Goal: Information Seeking & Learning: Find specific fact

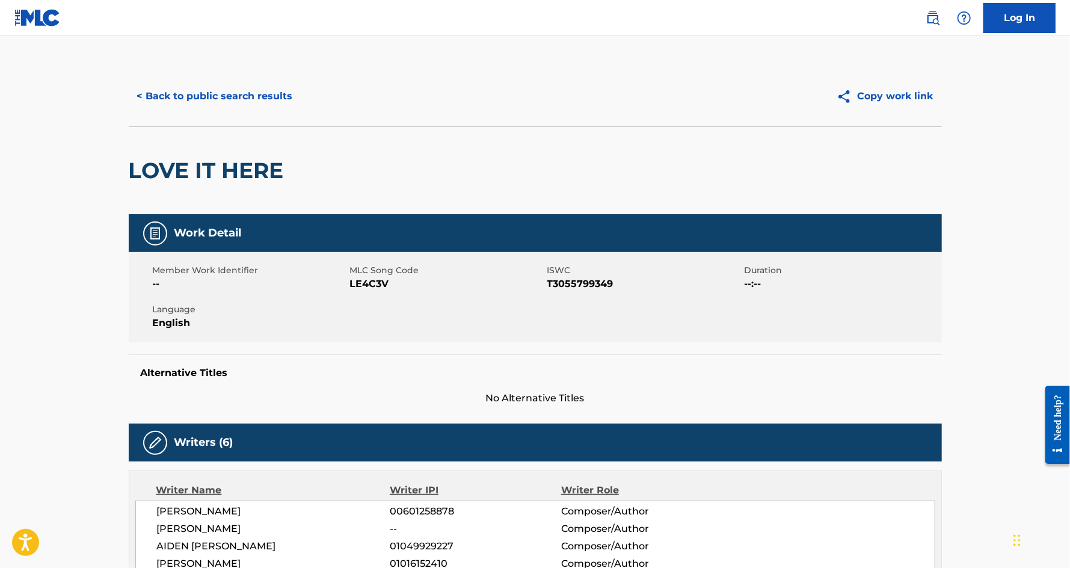
click at [176, 101] on button "< Back to public search results" at bounding box center [215, 96] width 173 height 30
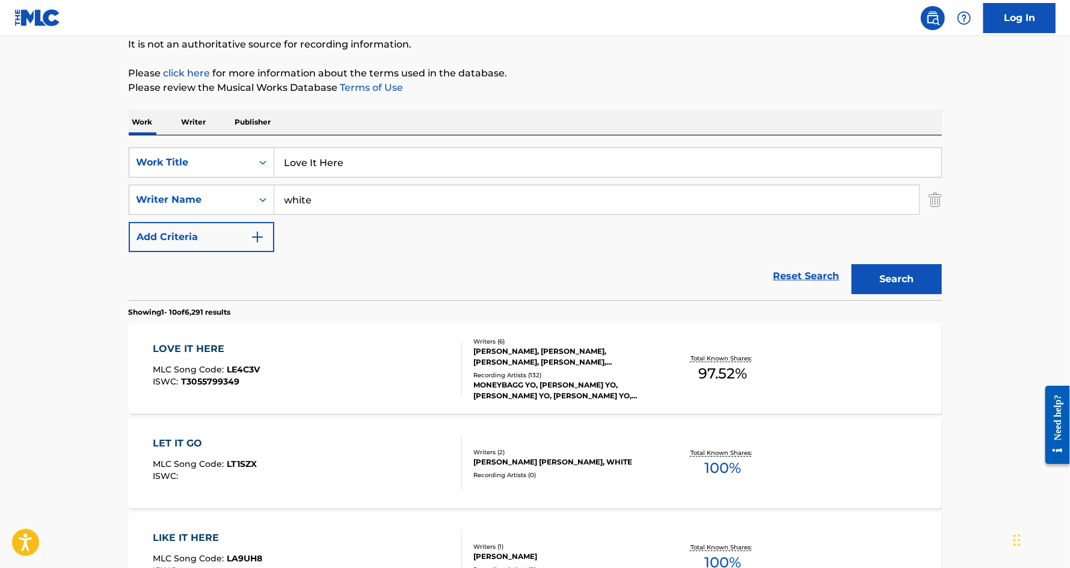
click at [307, 160] on input "Love It Here" at bounding box center [607, 162] width 667 height 29
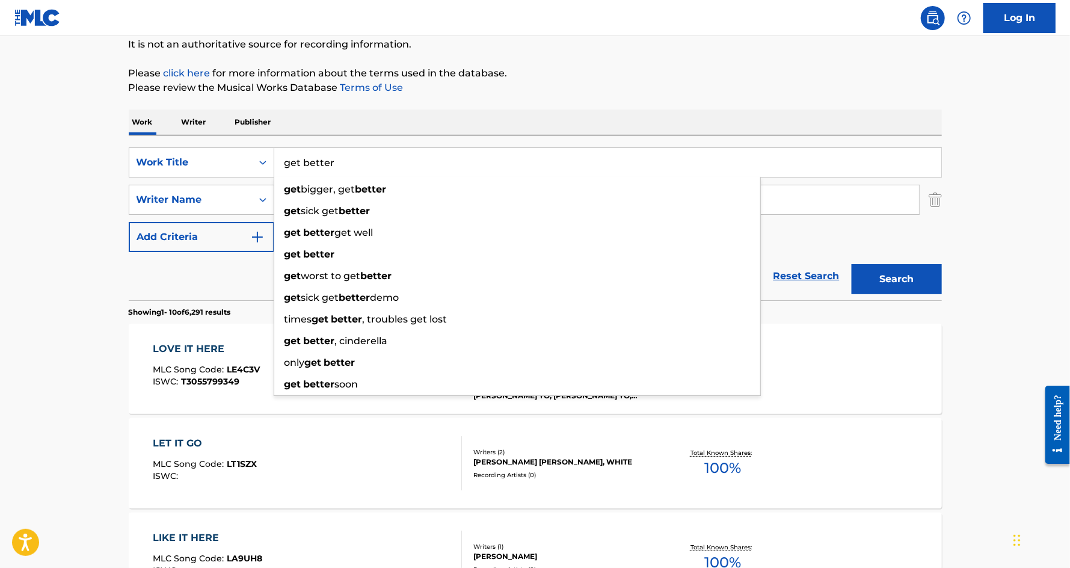
type input "get better"
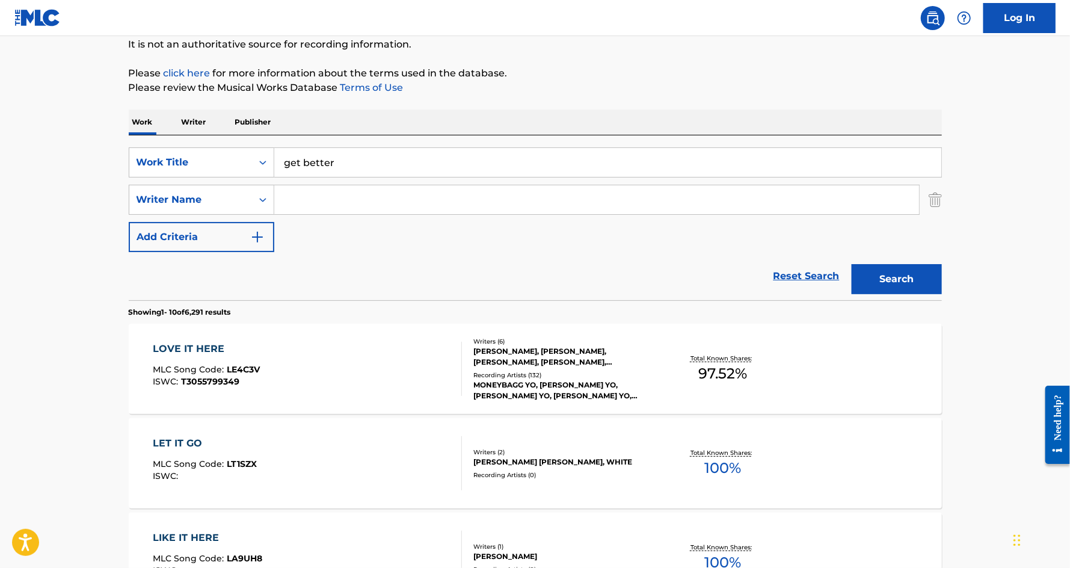
paste input "Valentine, [PERSON_NAME]"
drag, startPoint x: 463, startPoint y: 206, endPoint x: 351, endPoint y: 198, distance: 112.2
click at [351, 198] on input "Valentine, [PERSON_NAME]" at bounding box center [596, 199] width 645 height 29
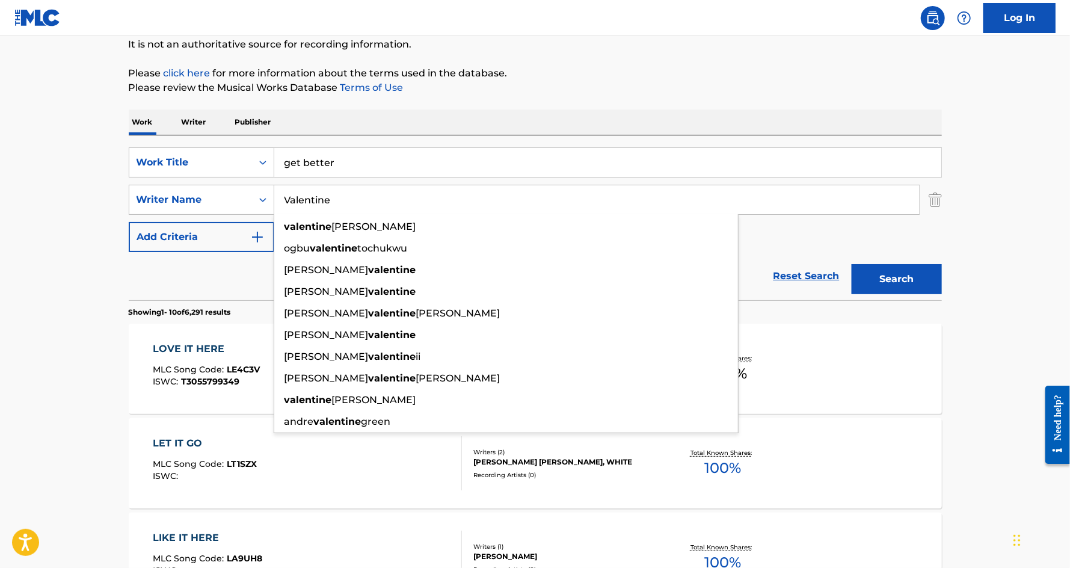
click at [851, 264] on button "Search" at bounding box center [896, 279] width 90 height 30
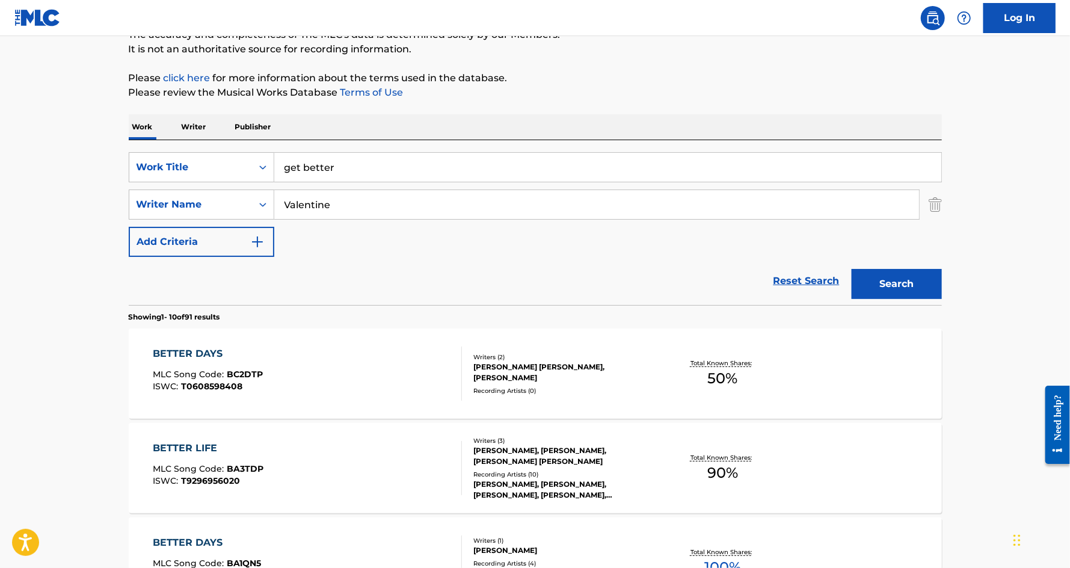
scroll to position [135, 0]
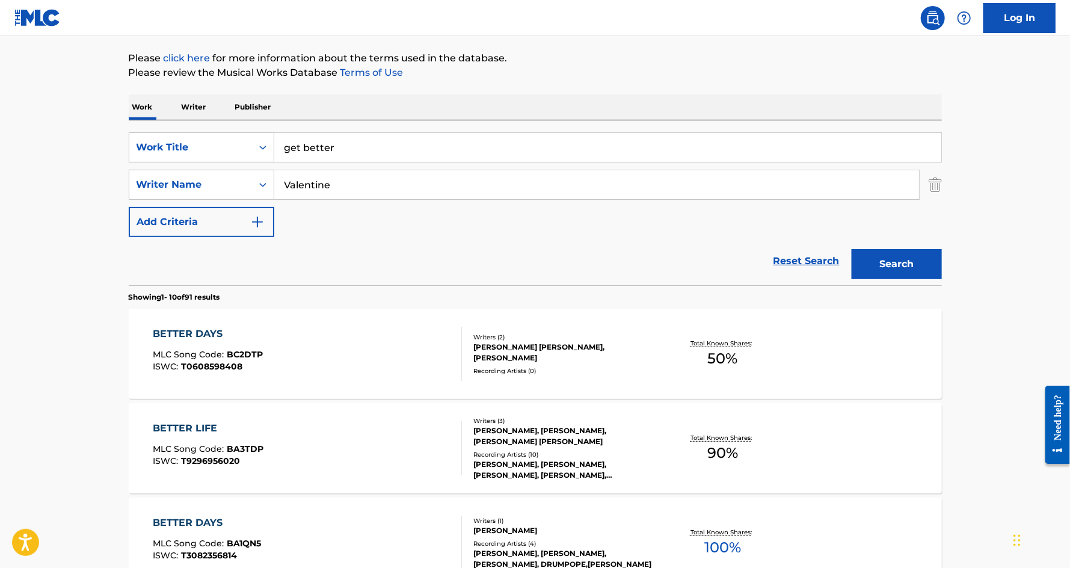
click at [238, 258] on div "Reset Search Search" at bounding box center [535, 261] width 813 height 48
click at [328, 195] on input "Valentine" at bounding box center [596, 184] width 645 height 29
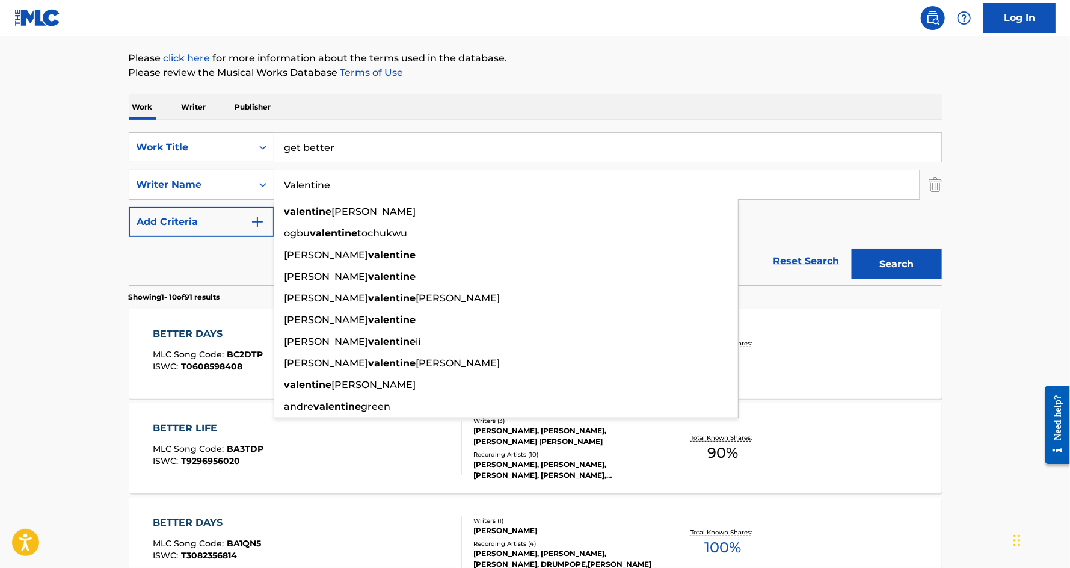
paste input "Temioluwa"
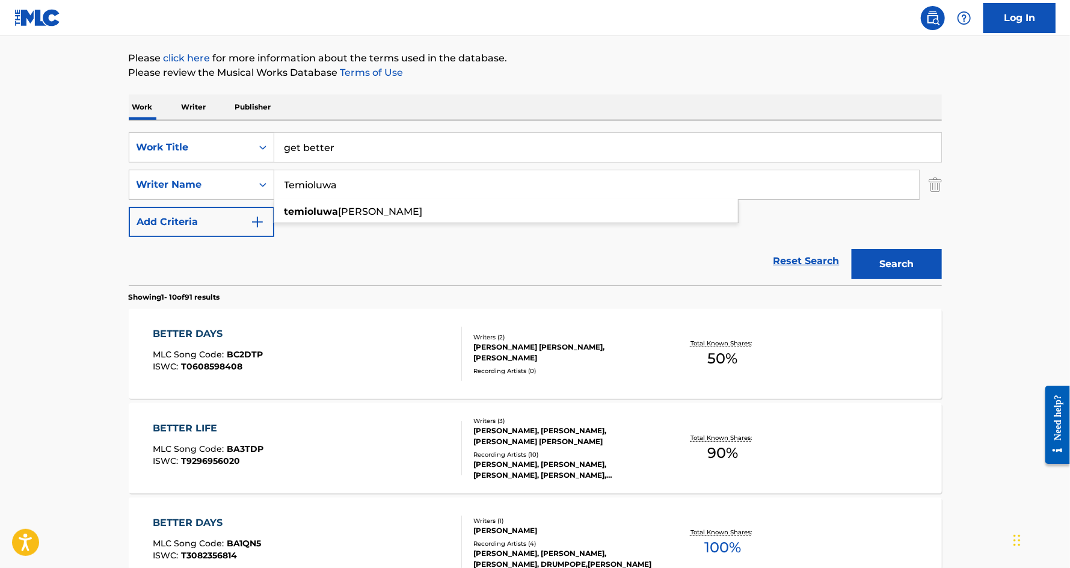
type input "Temioluwa"
click at [851, 249] on button "Search" at bounding box center [896, 264] width 90 height 30
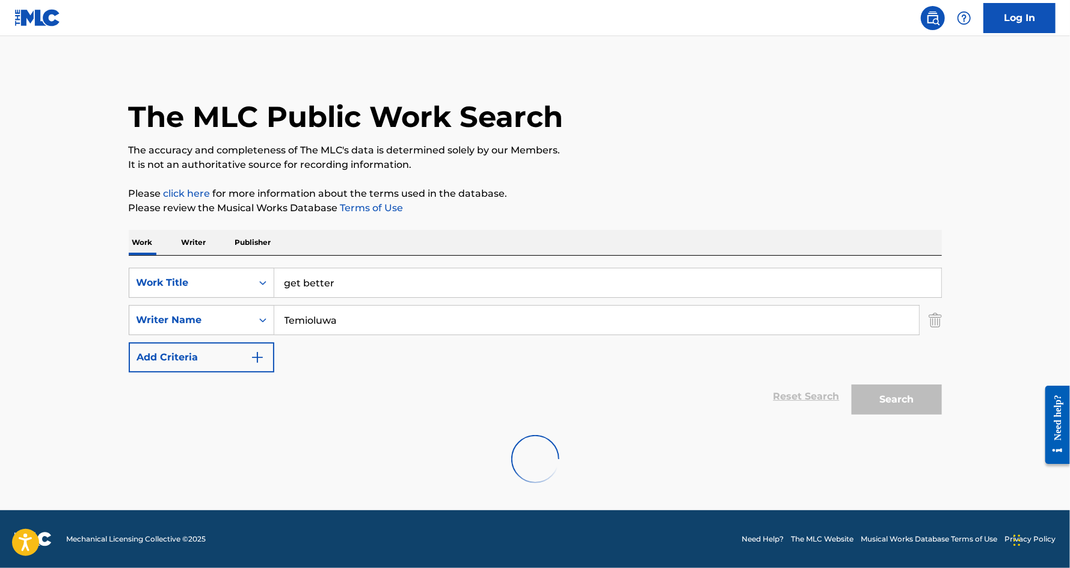
scroll to position [0, 0]
click at [335, 290] on input "get better" at bounding box center [607, 282] width 667 height 29
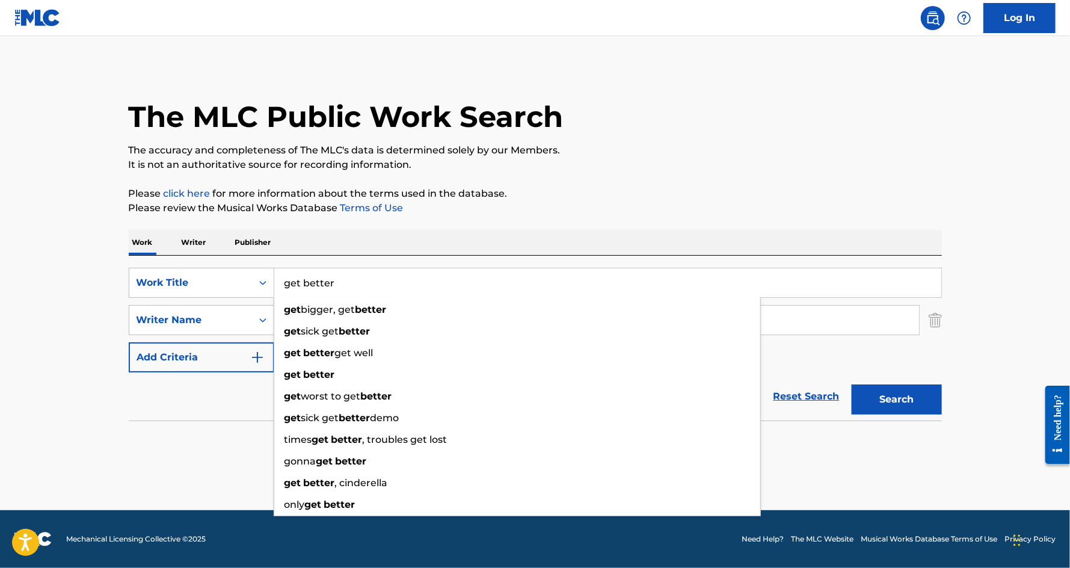
click at [335, 290] on input "get better" at bounding box center [607, 282] width 667 height 29
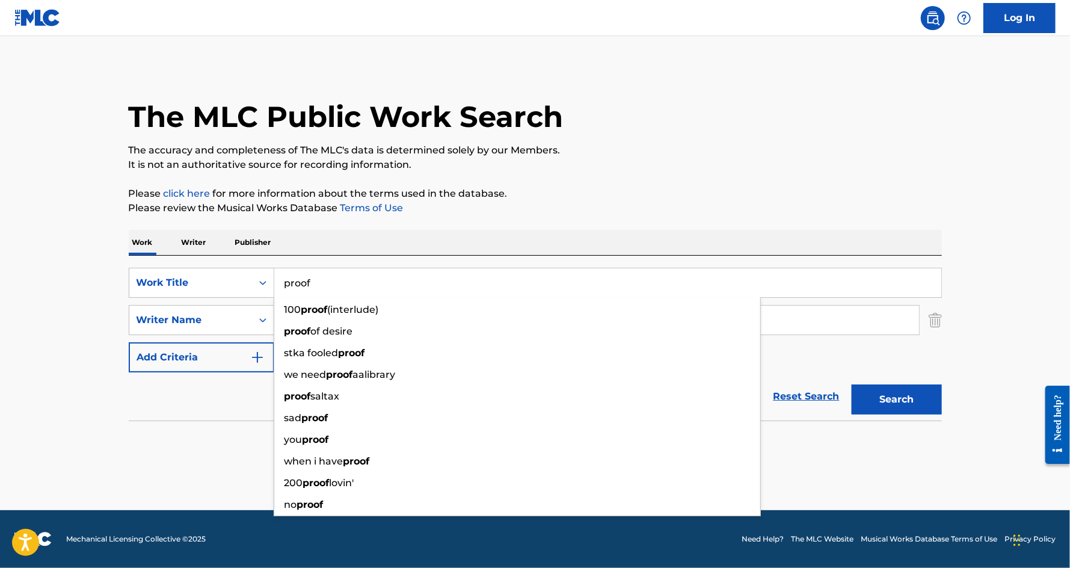
type input "proof"
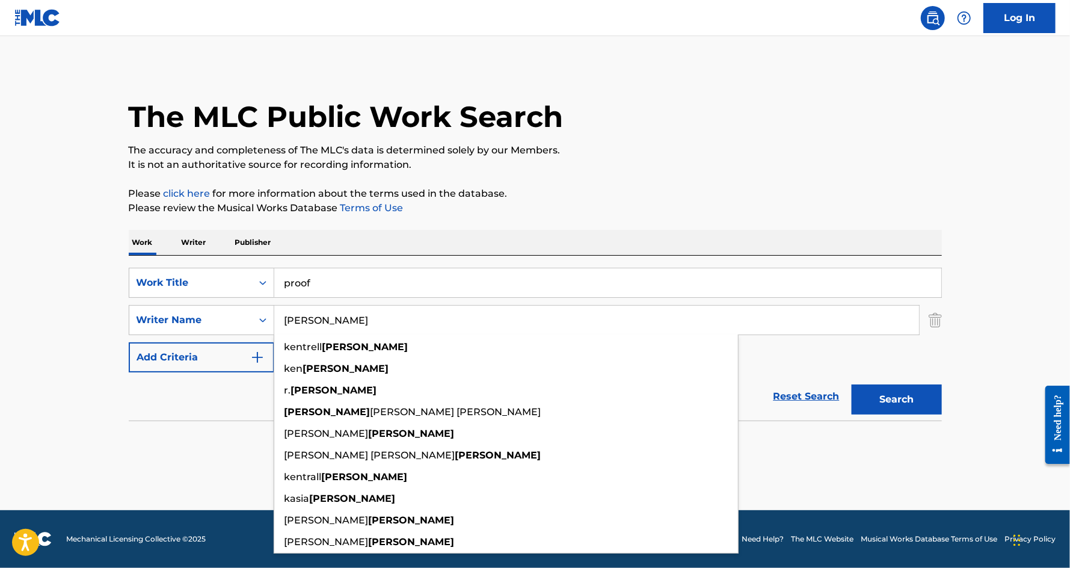
type input "[PERSON_NAME]"
click at [851, 384] on button "Search" at bounding box center [896, 399] width 90 height 30
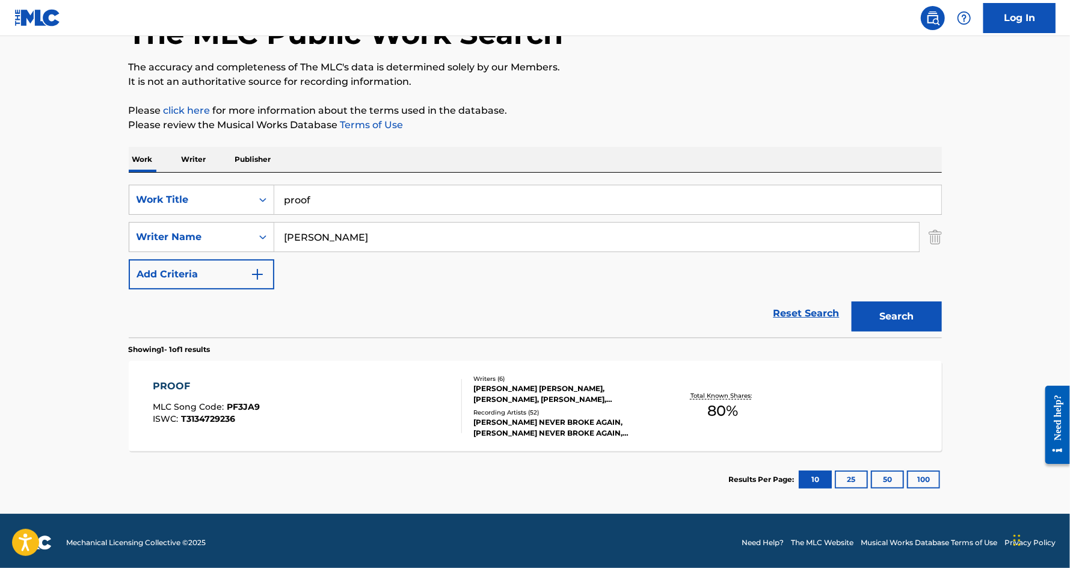
scroll to position [86, 0]
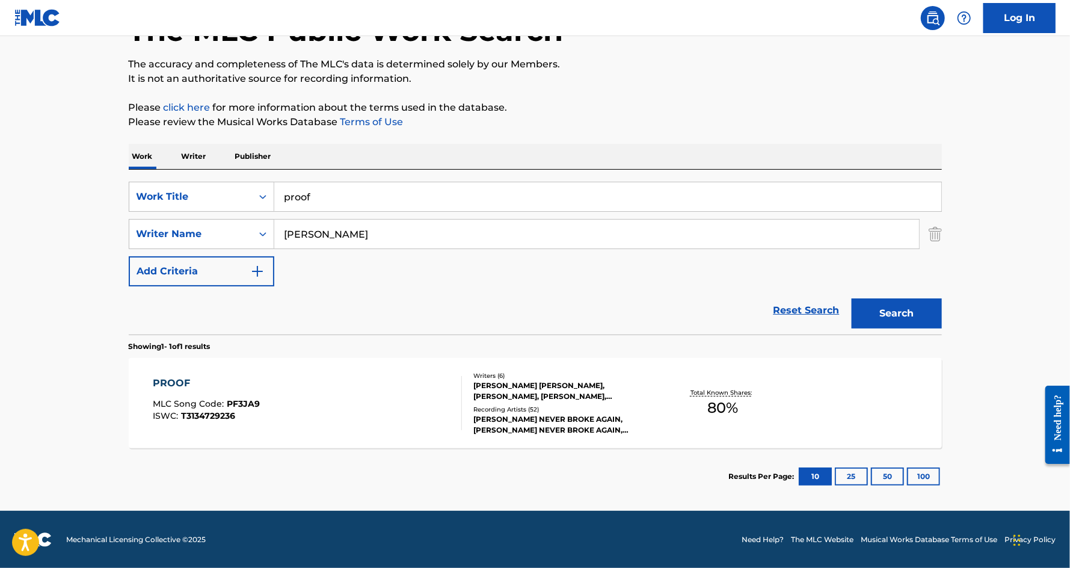
click at [189, 372] on div "PROOF MLC Song Code : PF3JA9 ISWC : T3134729236 Writers ( 6 ) [PERSON_NAME] [PE…" at bounding box center [535, 403] width 813 height 90
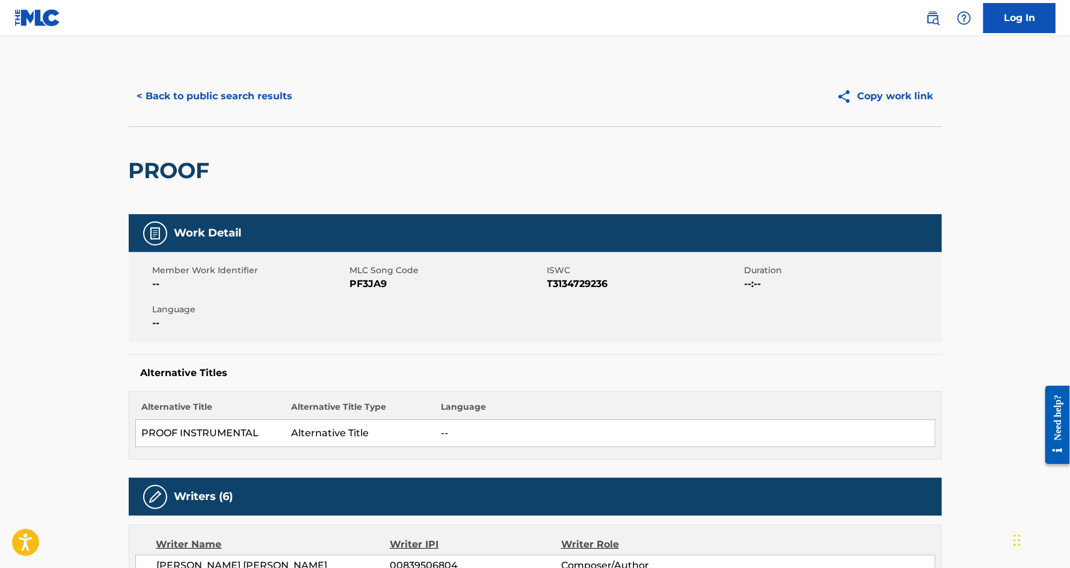
scroll to position [17, 0]
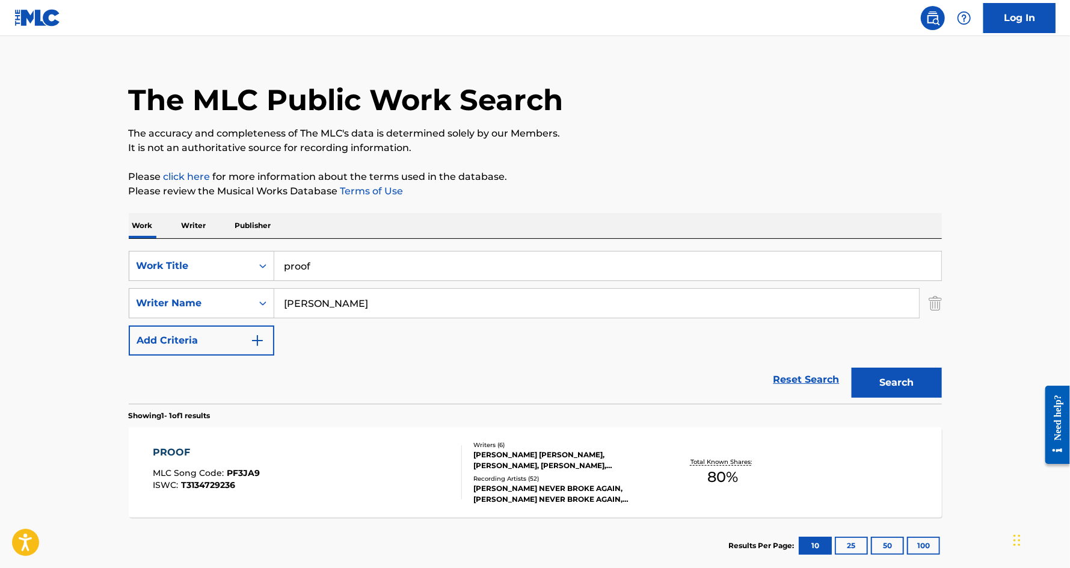
click at [335, 262] on input "proof" at bounding box center [607, 265] width 667 height 29
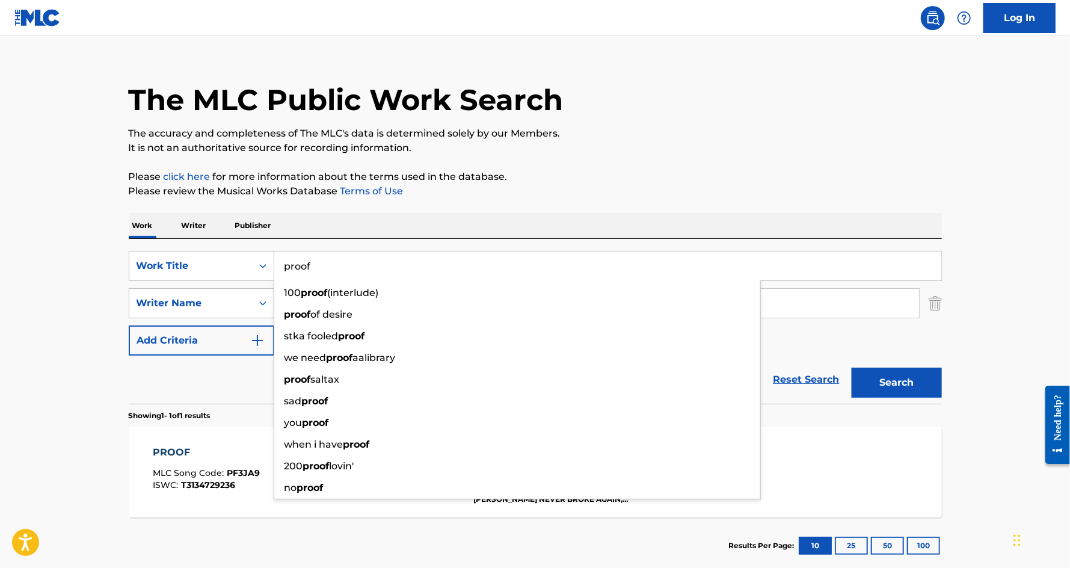
click at [335, 262] on input "proof" at bounding box center [607, 265] width 667 height 29
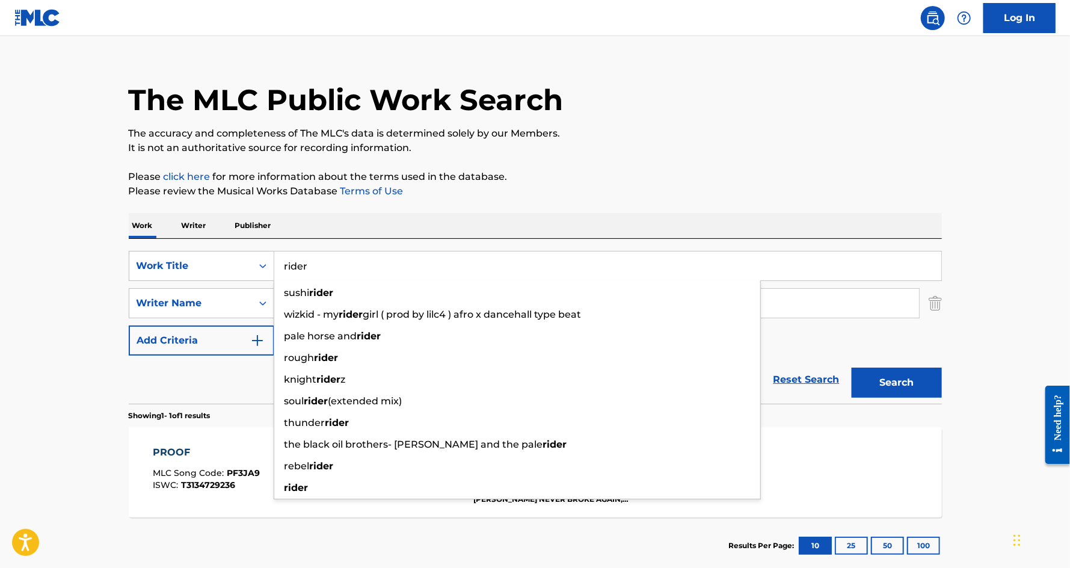
type input "rider"
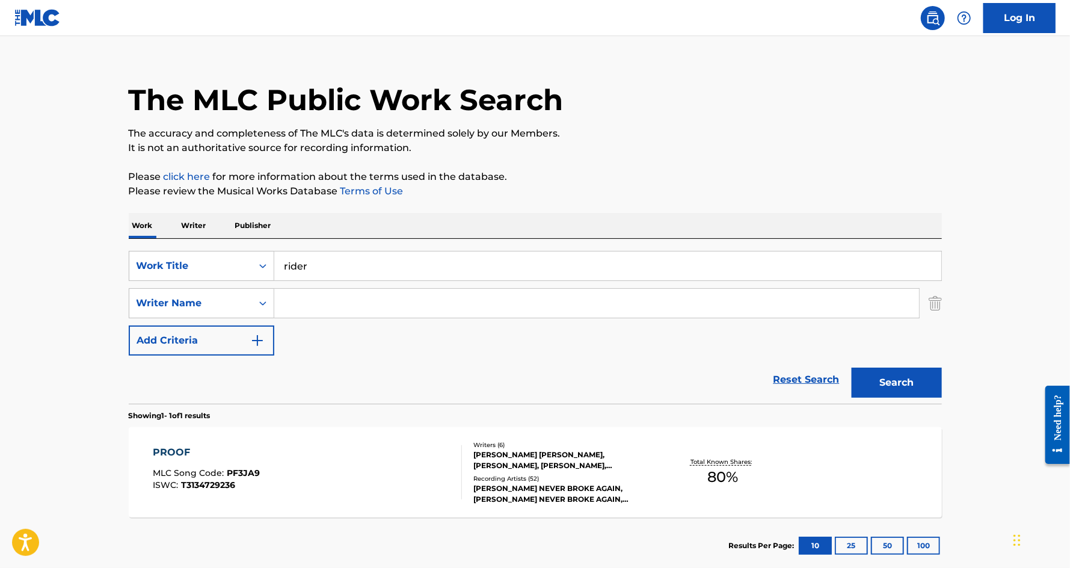
paste input "[PERSON_NAME] [PERSON_NAME]"
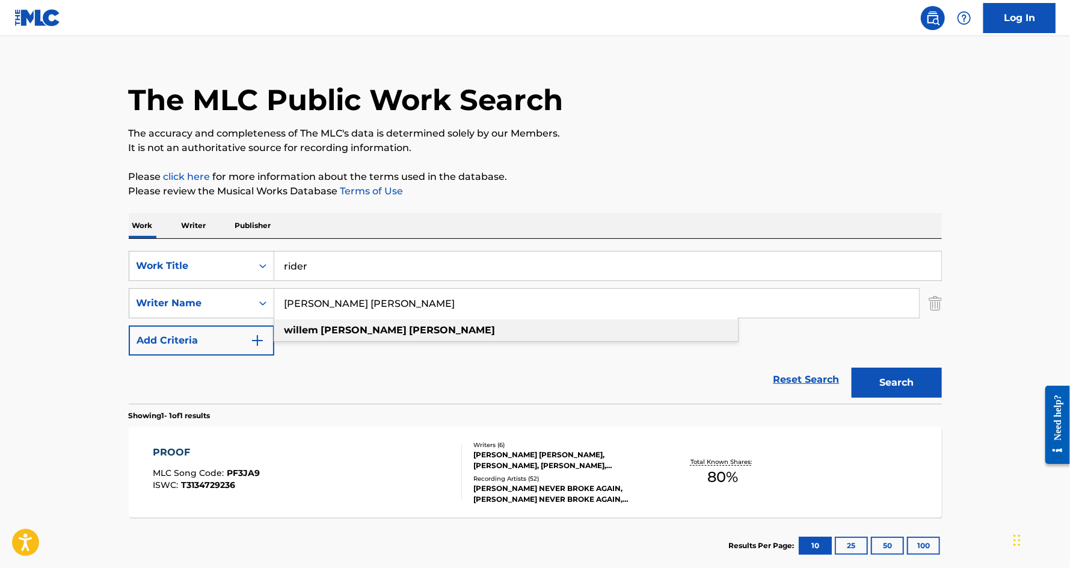
click at [383, 327] on div "[PERSON_NAME] [PERSON_NAME]" at bounding box center [506, 330] width 464 height 22
click at [851, 367] on button "Search" at bounding box center [896, 382] width 90 height 30
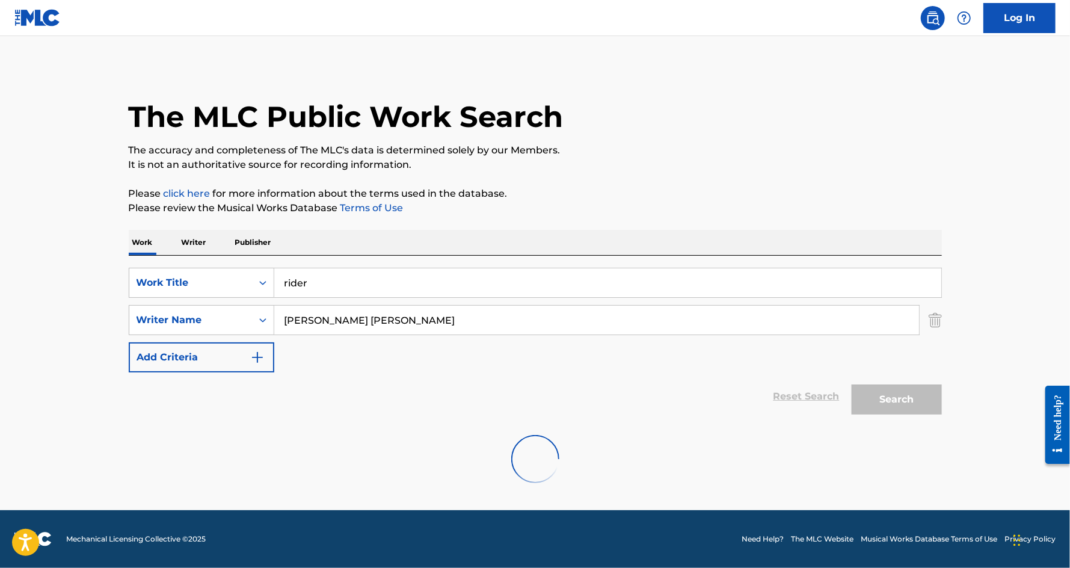
scroll to position [0, 0]
drag, startPoint x: 340, startPoint y: 320, endPoint x: 247, endPoint y: 316, distance: 93.3
click at [247, 316] on div "SearchWithCriteriae903ca5c-668f-429e-8b9a-6a8cecb7708c Writer Name [PERSON_NAME…" at bounding box center [535, 320] width 813 height 30
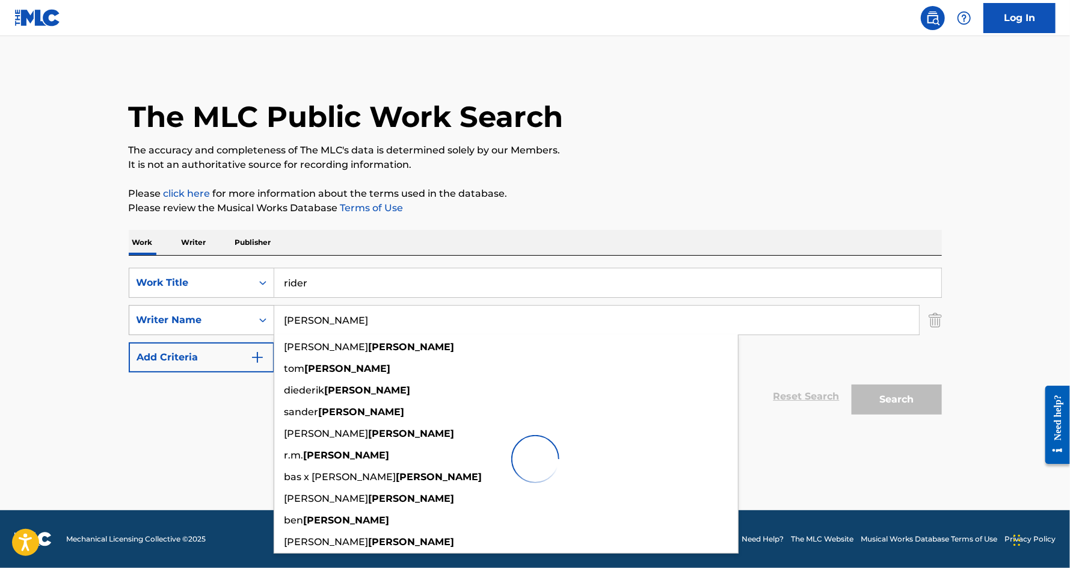
type input "[PERSON_NAME]"
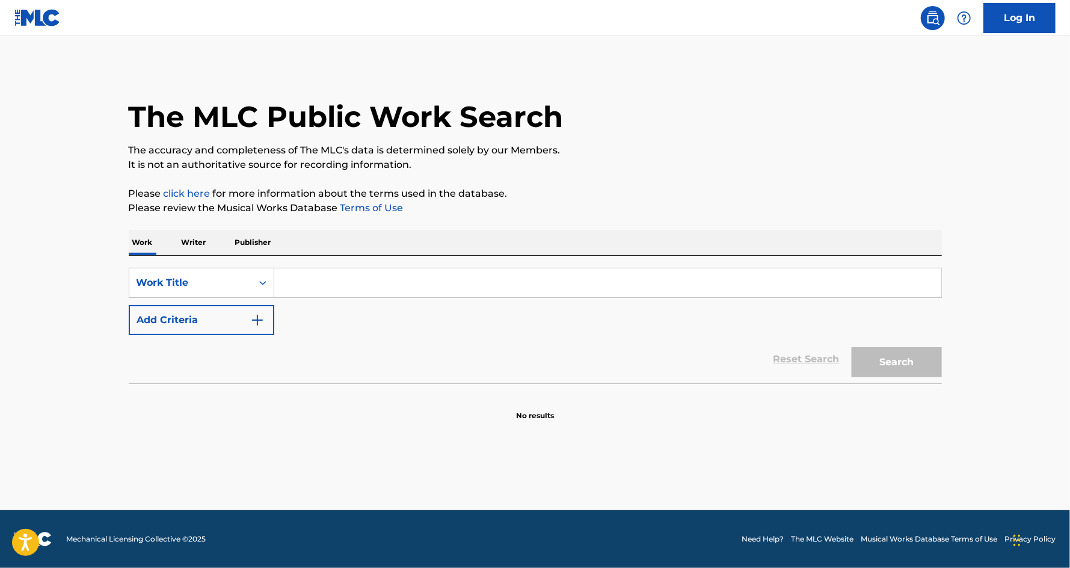
click at [343, 266] on div "SearchWithCriteriaa781a7fd-f78f-4446-b9c3-ade3ddae6749 Work Title Add Criteria …" at bounding box center [535, 319] width 813 height 127
click at [339, 305] on div "SearchWithCriteriaa781a7fd-f78f-4446-b9c3-ade3ddae6749 Work Title Add Criteria" at bounding box center [535, 301] width 813 height 67
click at [313, 275] on input "Search Form" at bounding box center [607, 282] width 667 height 29
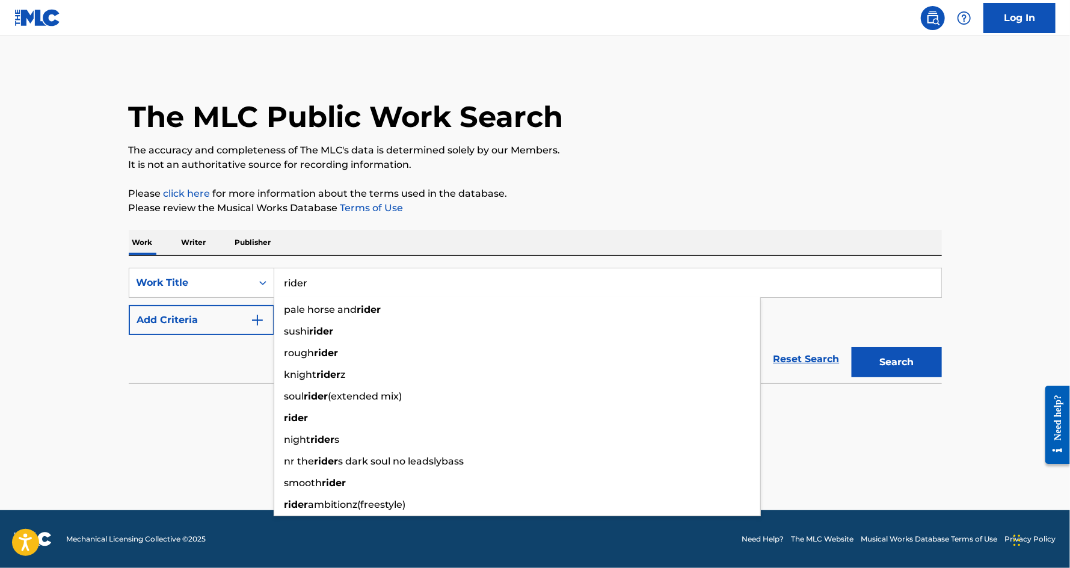
type input "rider"
click at [194, 317] on button "Add Criteria" at bounding box center [202, 320] width 146 height 30
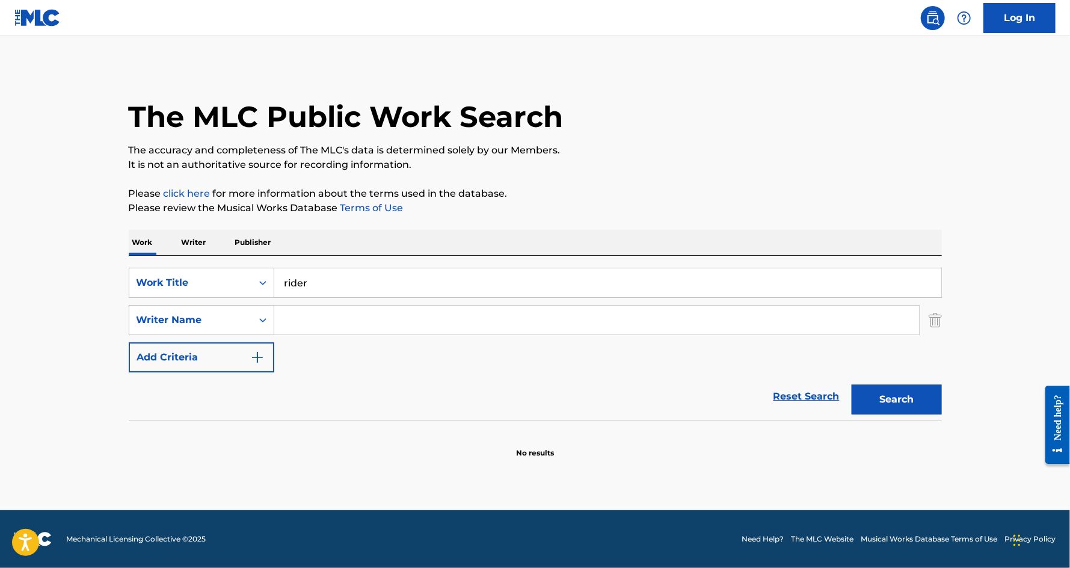
click at [311, 322] on input "Search Form" at bounding box center [596, 319] width 645 height 29
paste input "[PERSON_NAME] [PERSON_NAME]"
drag, startPoint x: 415, startPoint y: 328, endPoint x: 339, endPoint y: 322, distance: 76.0
click at [339, 322] on input "[PERSON_NAME] [PERSON_NAME]" at bounding box center [596, 319] width 645 height 29
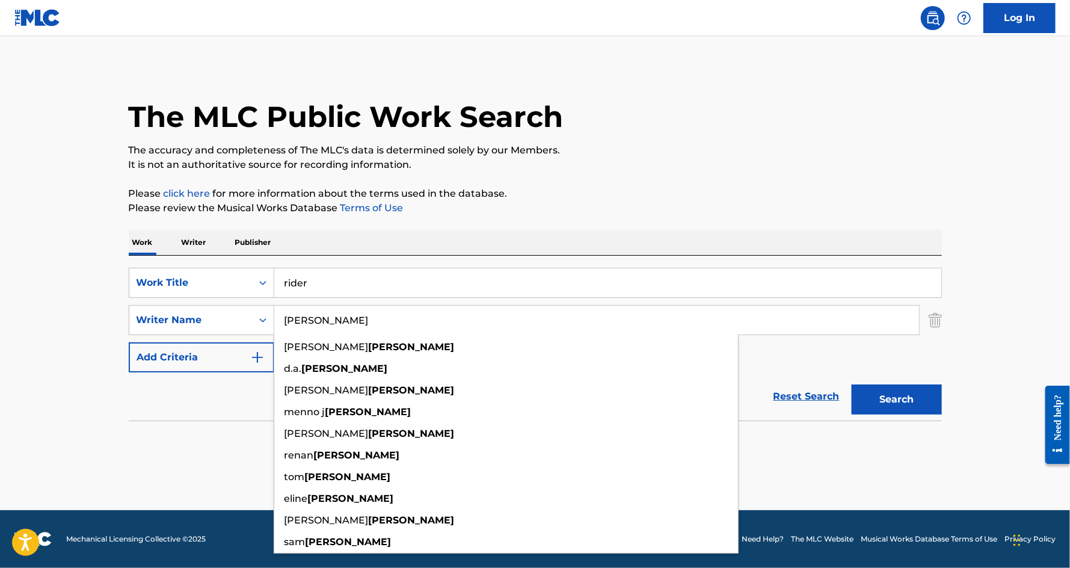
type input "BAKKER"
click at [851, 384] on button "Search" at bounding box center [896, 399] width 90 height 30
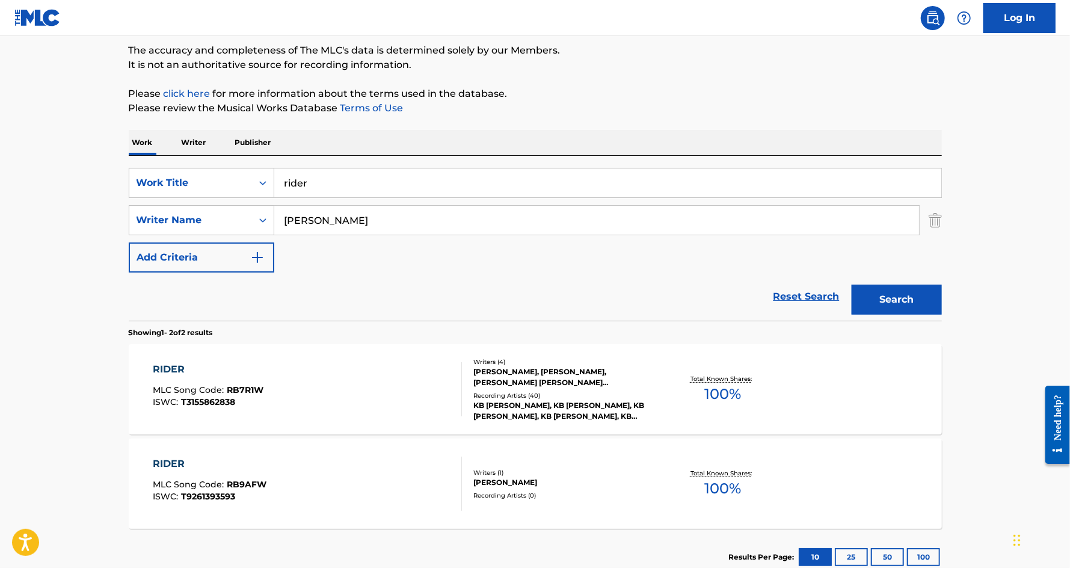
scroll to position [115, 0]
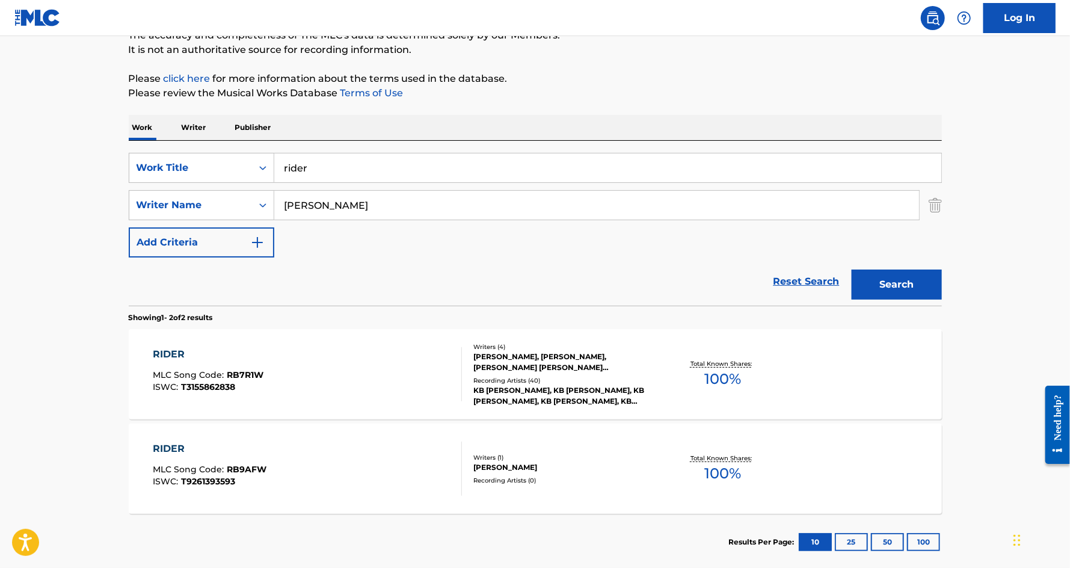
click at [164, 351] on div "RIDER" at bounding box center [208, 354] width 111 height 14
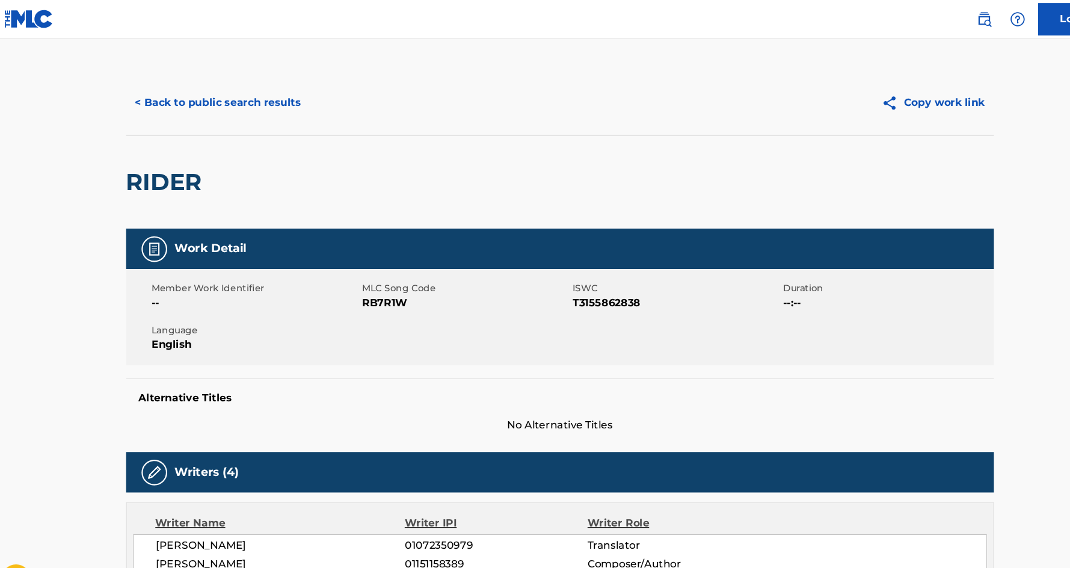
click at [208, 97] on button "< Back to public search results" at bounding box center [215, 96] width 173 height 30
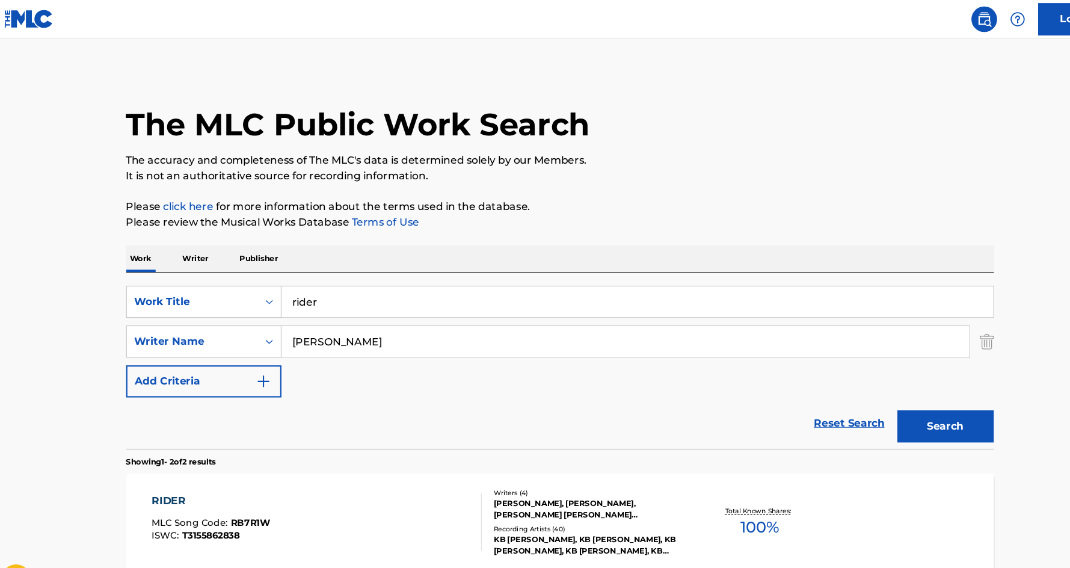
scroll to position [112, 0]
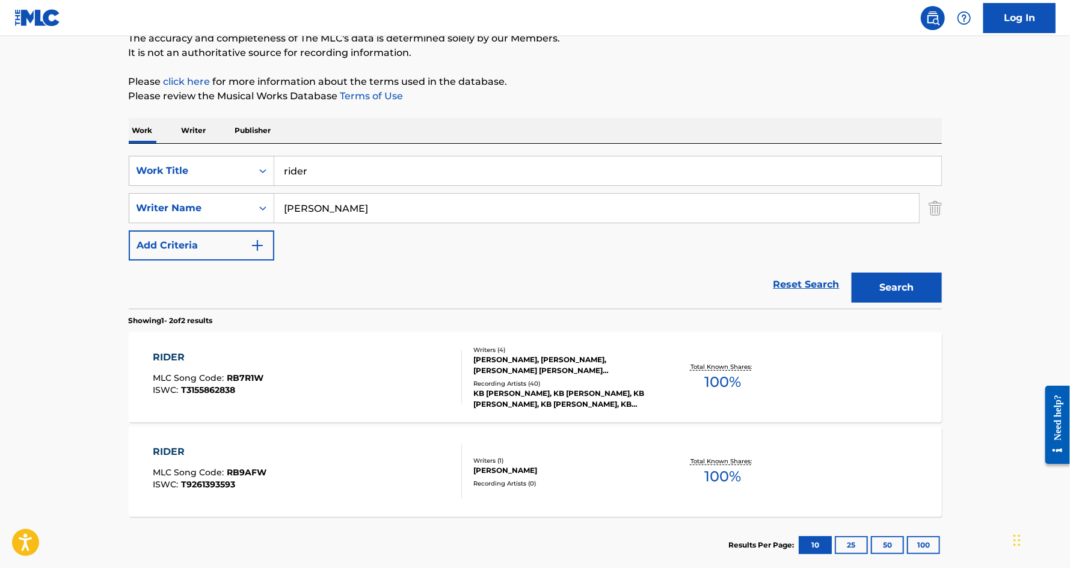
click at [322, 176] on input "rider" at bounding box center [607, 170] width 667 height 29
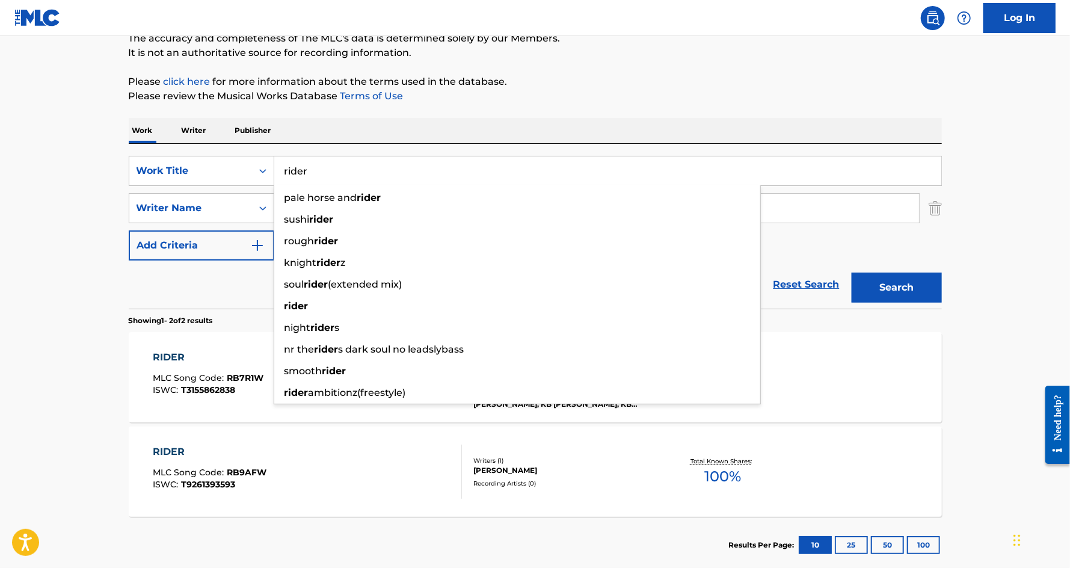
paste input "I Am What I Am"
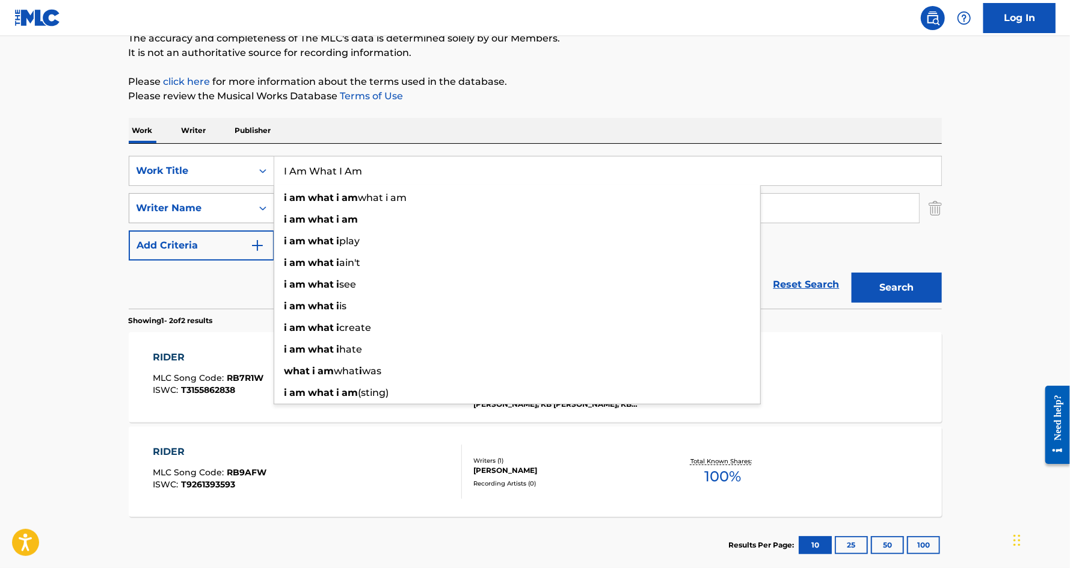
type input "I Am What I Am"
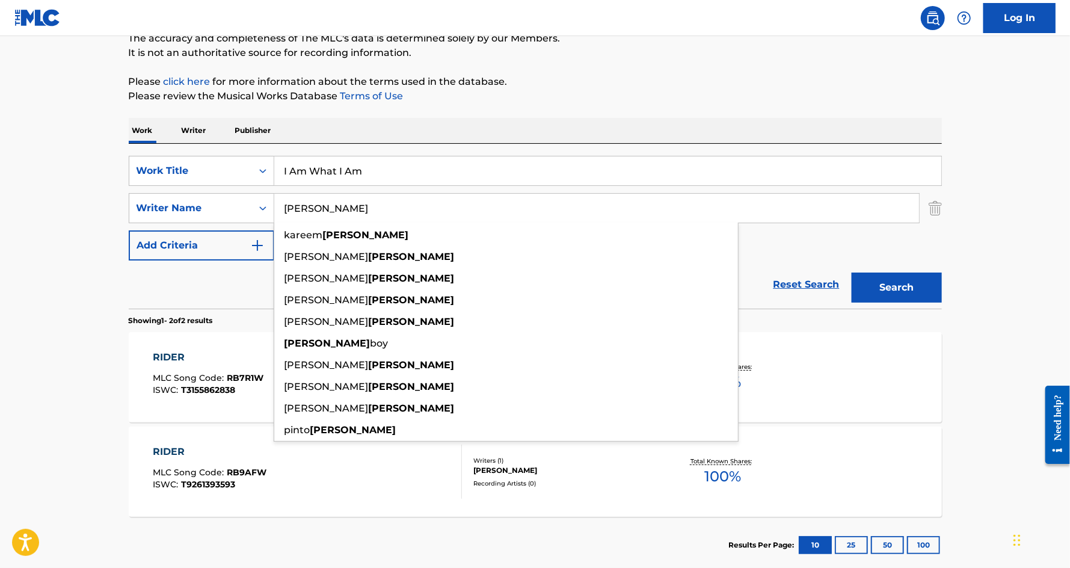
type input "bennett"
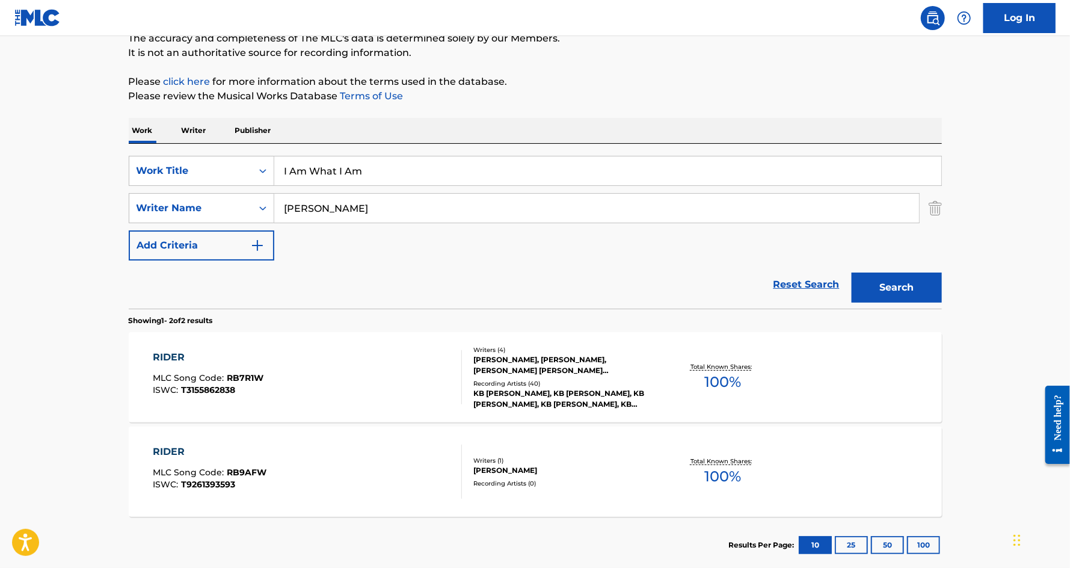
click at [886, 293] on button "Search" at bounding box center [896, 287] width 90 height 30
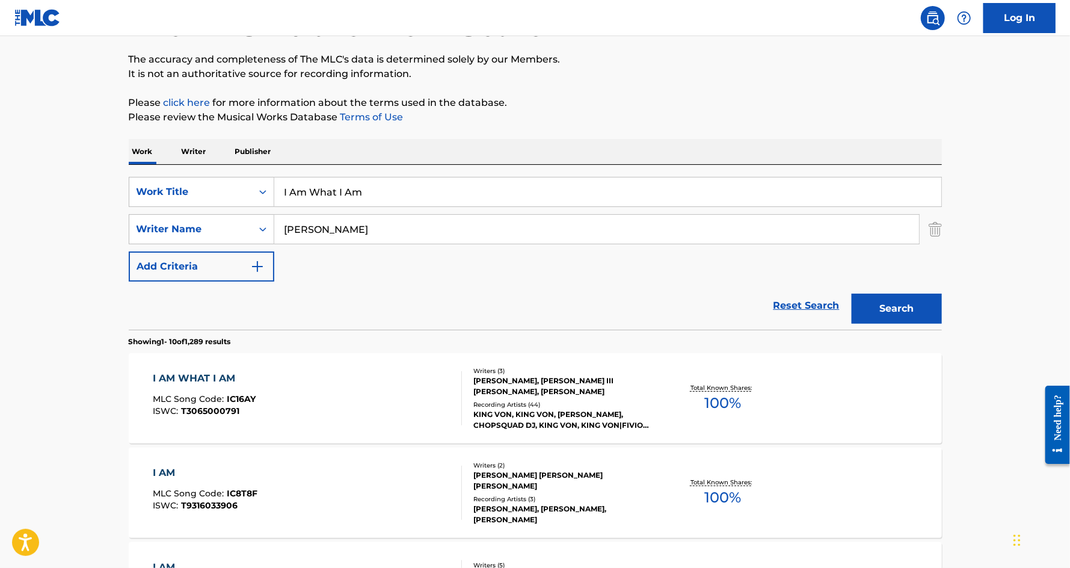
scroll to position [108, 0]
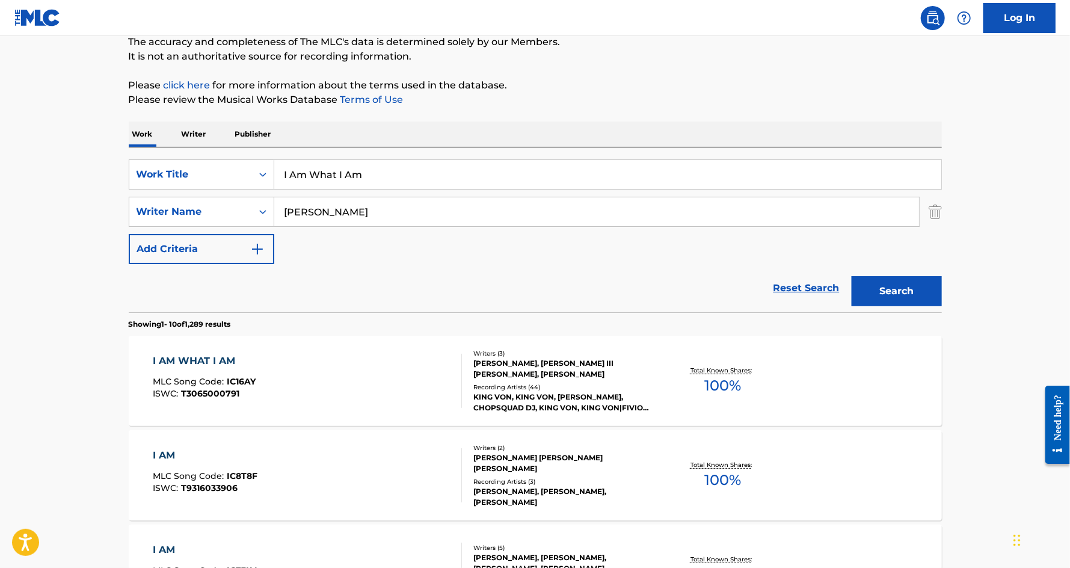
click at [179, 360] on div "I AM WHAT I AM" at bounding box center [204, 361] width 103 height 14
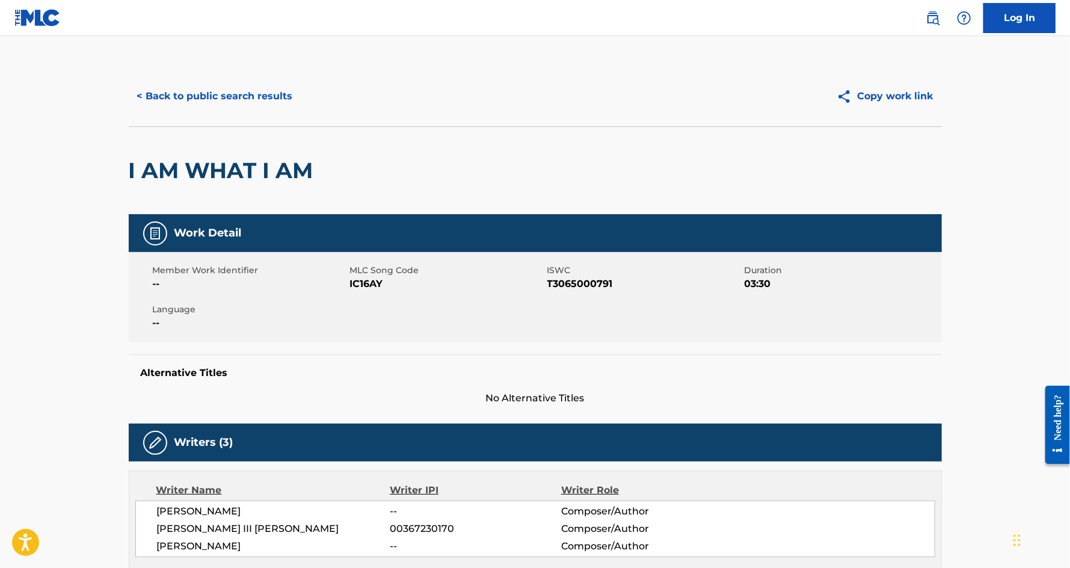
click at [215, 106] on button "< Back to public search results" at bounding box center [215, 96] width 173 height 30
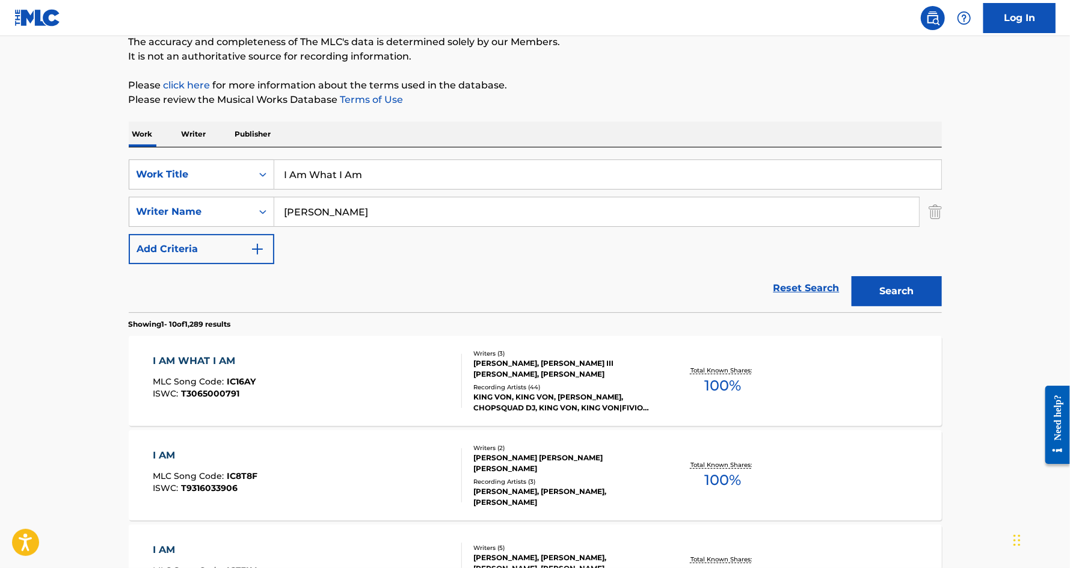
click at [323, 171] on input "I Am What I Am" at bounding box center [607, 174] width 667 height 29
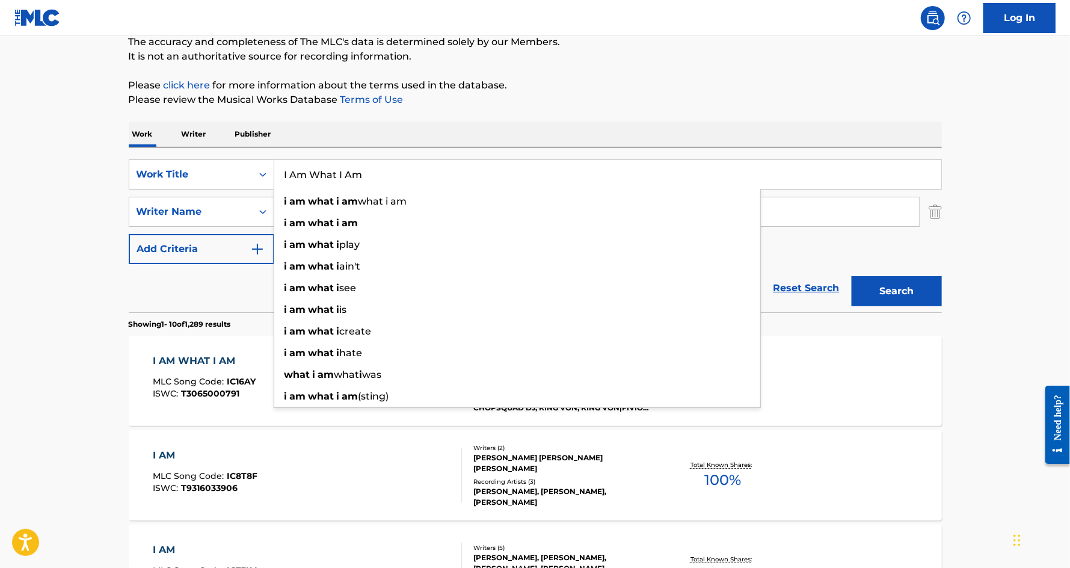
click at [323, 171] on input "I Am What I Am" at bounding box center [607, 174] width 667 height 29
type input "wanna stay"
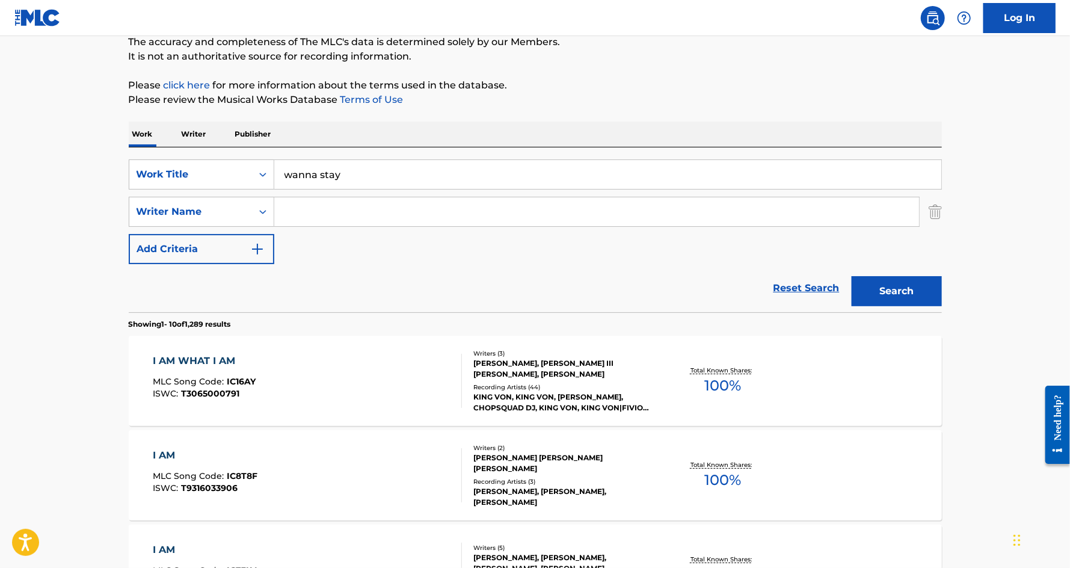
paste input "O'Connor"
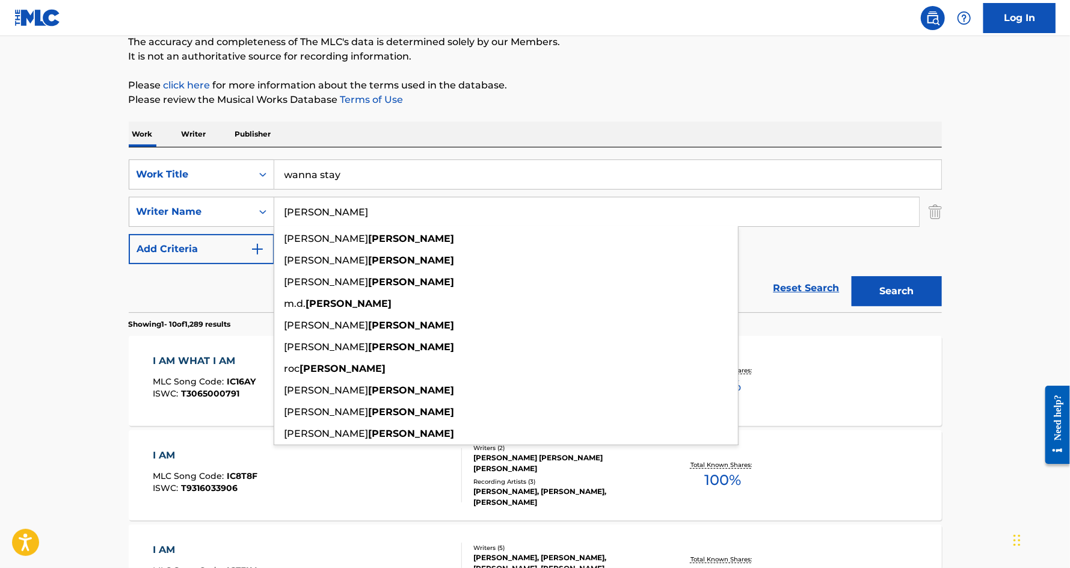
type input "O'Connor"
click at [851, 276] on button "Search" at bounding box center [896, 291] width 90 height 30
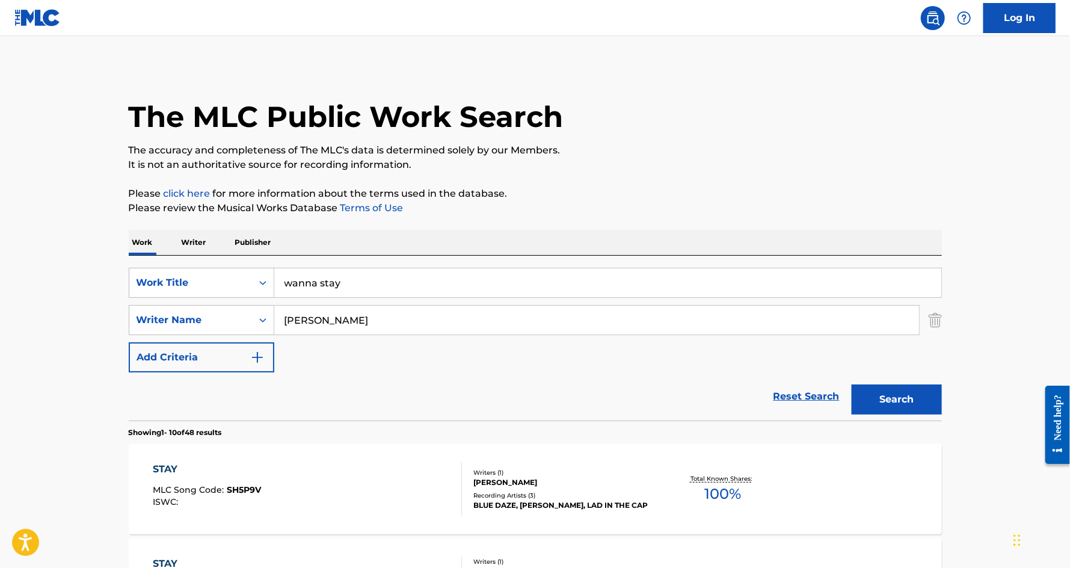
scroll to position [154, 0]
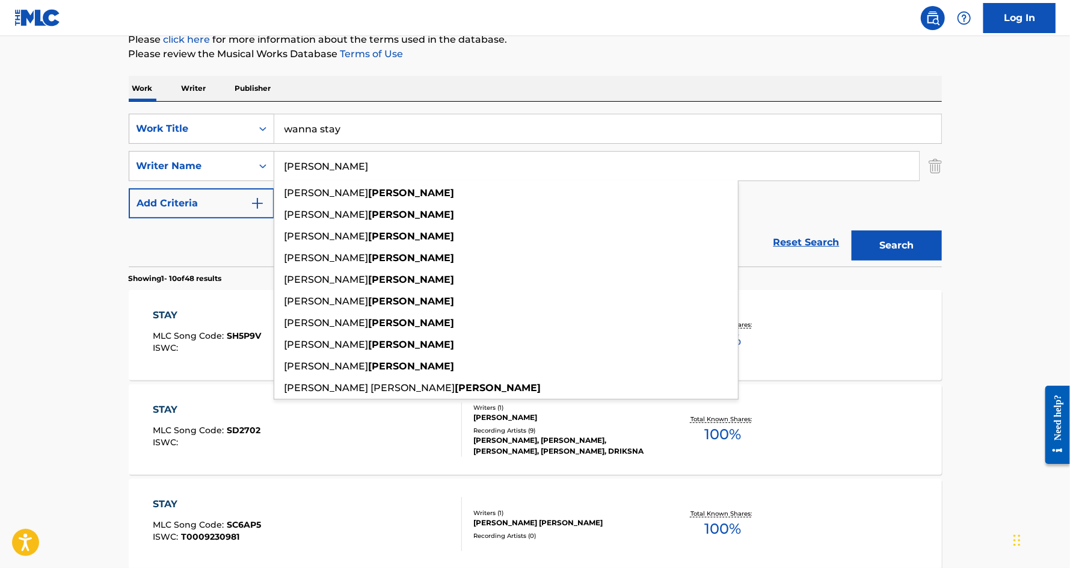
click at [390, 127] on input "wanna stay" at bounding box center [607, 128] width 667 height 29
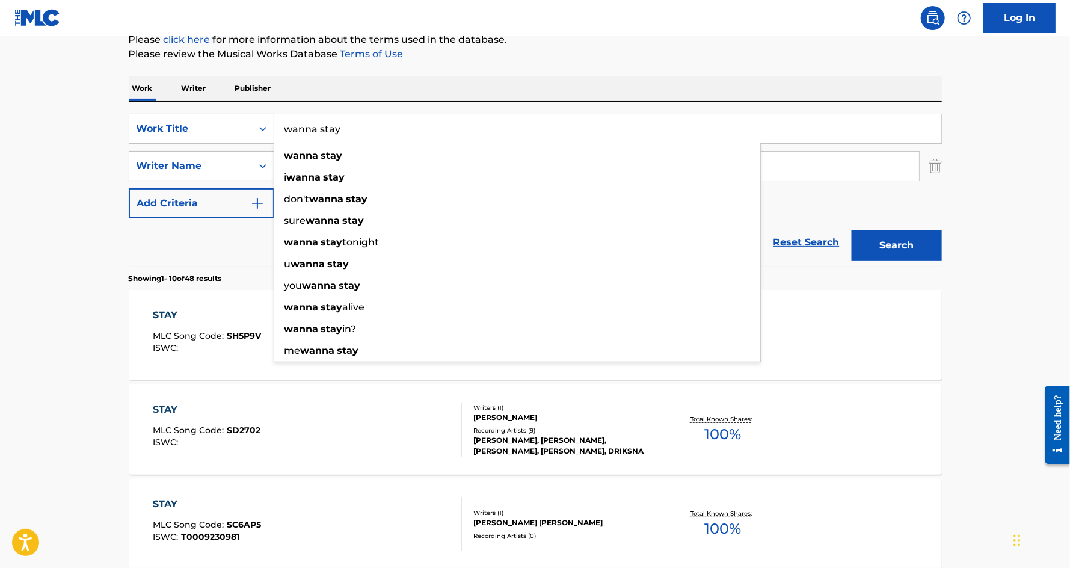
paste input "(feat. Dear Sunday)"
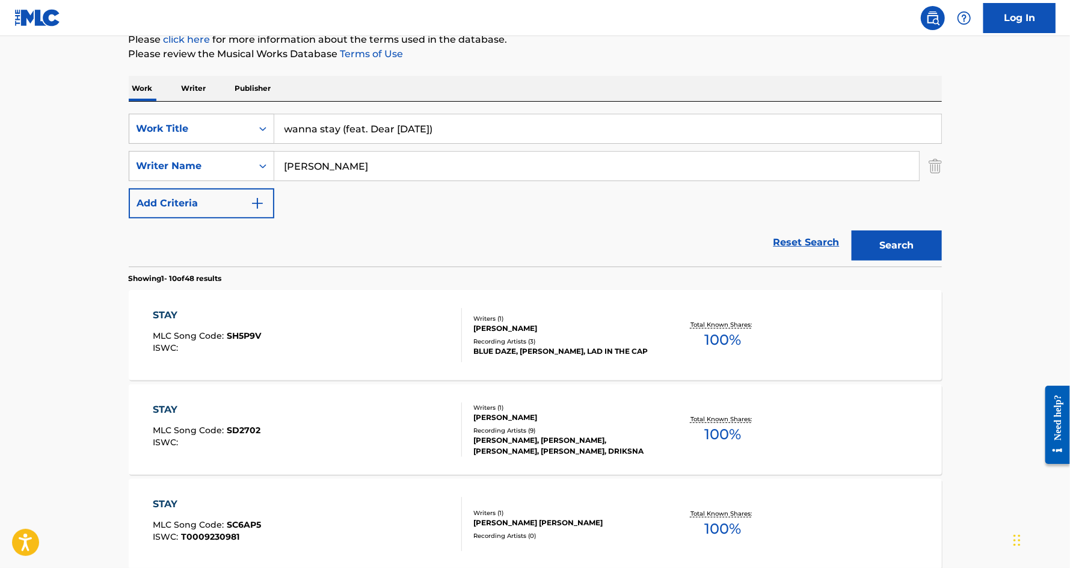
click at [885, 247] on button "Search" at bounding box center [896, 245] width 90 height 30
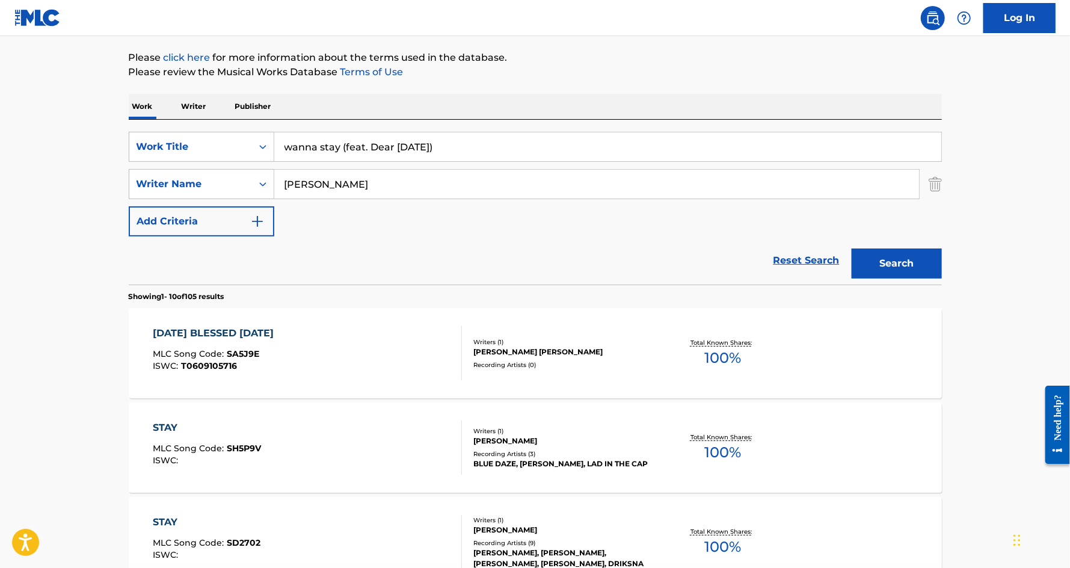
scroll to position [136, 0]
click at [345, 146] on input "wanna stay (feat. Dear Sunday)" at bounding box center [607, 146] width 667 height 29
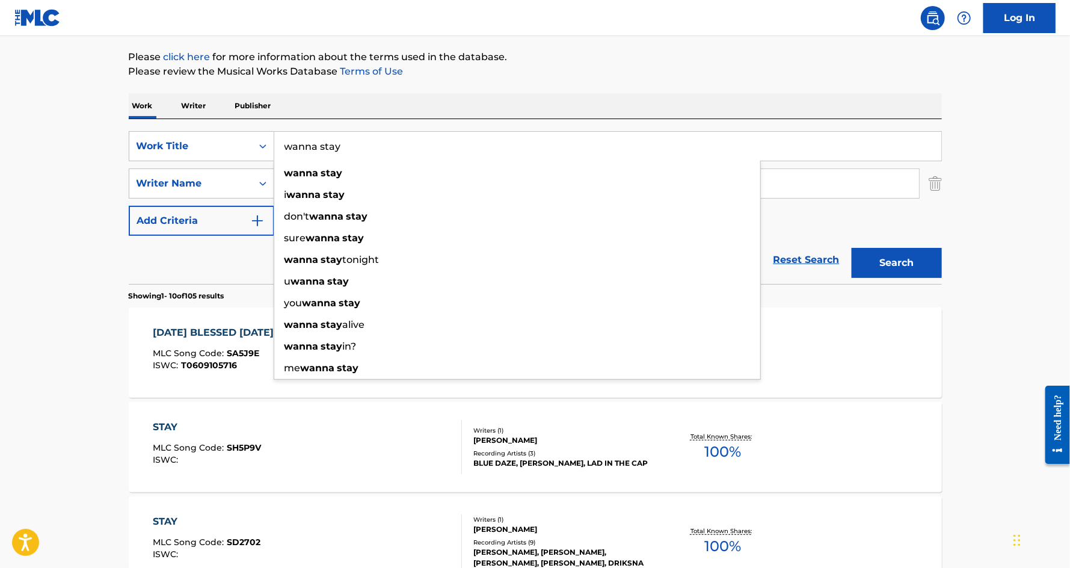
type input "wanna stay"
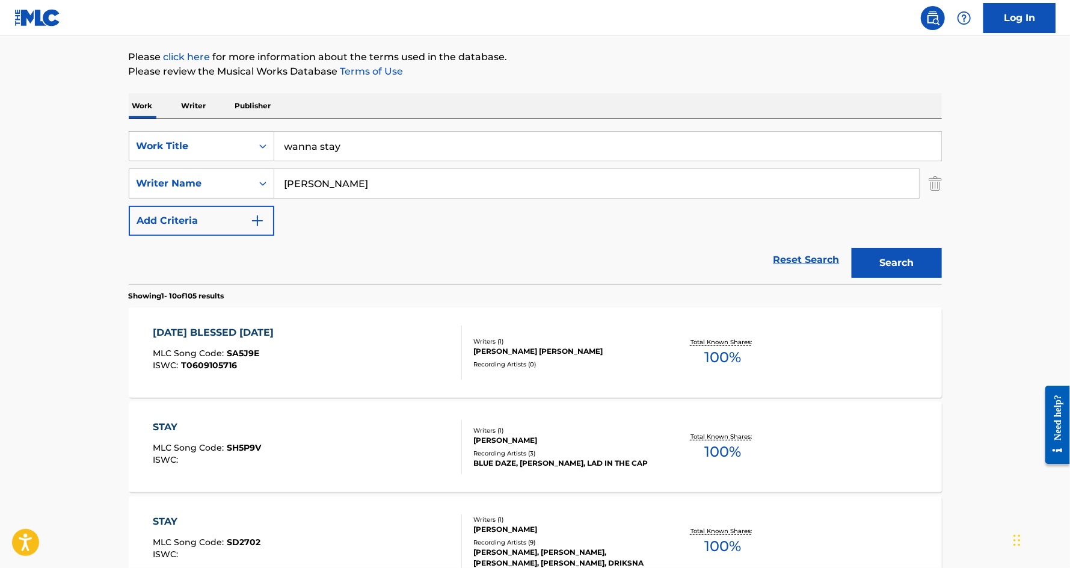
click at [325, 186] on input "O'Connor" at bounding box center [596, 183] width 645 height 29
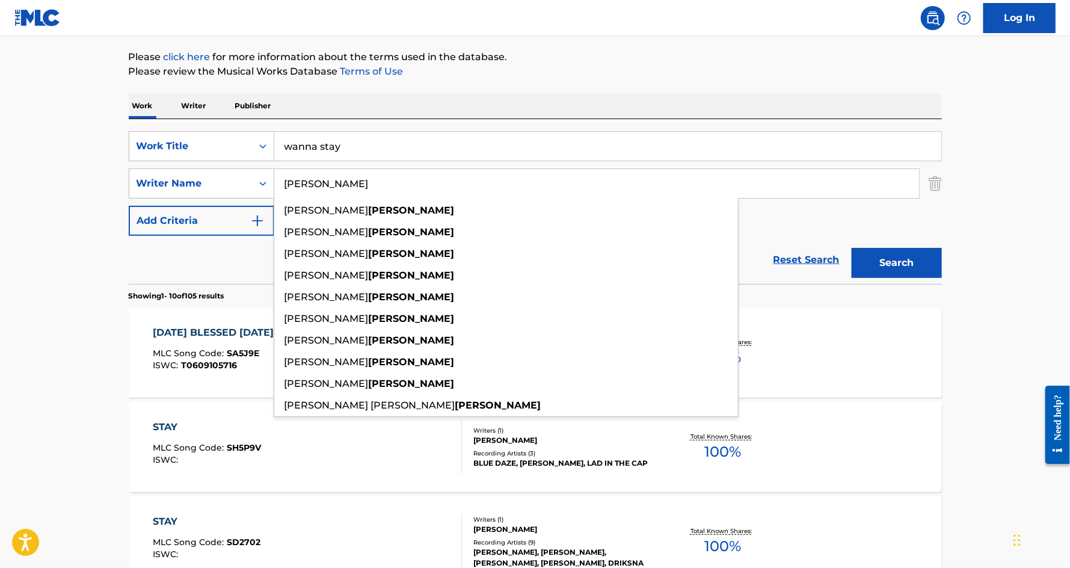
click at [325, 186] on input "O'Connor" at bounding box center [596, 183] width 645 height 29
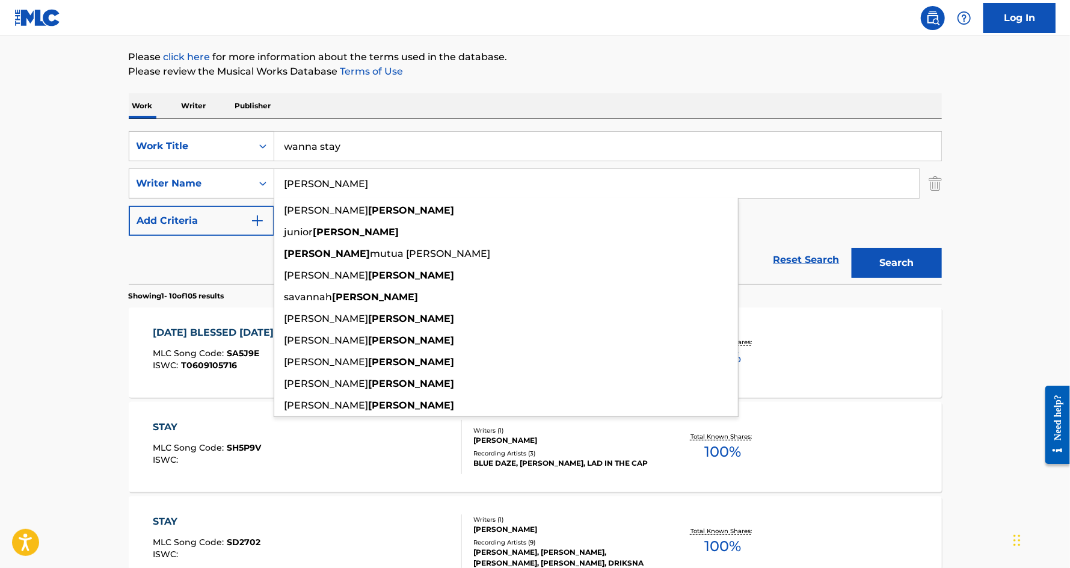
type input "benson"
click at [851, 248] on button "Search" at bounding box center [896, 263] width 90 height 30
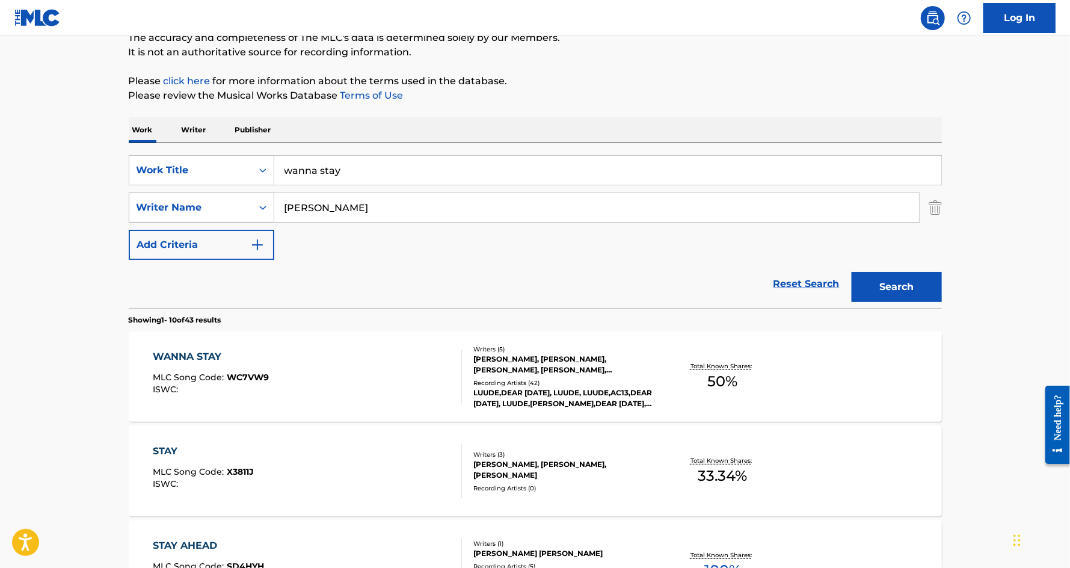
scroll to position [188, 0]
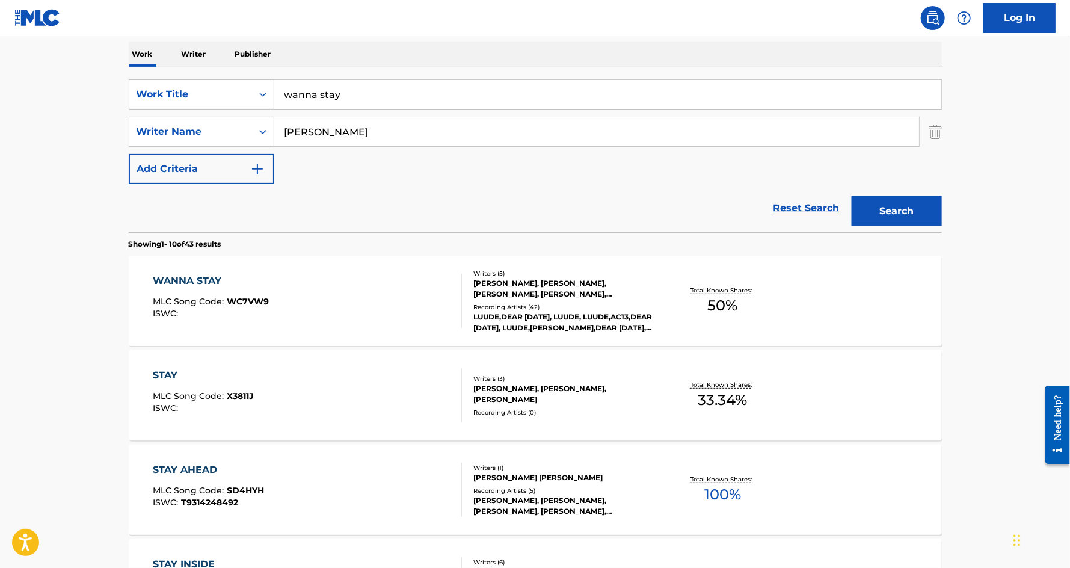
click at [177, 278] on div "WANNA STAY" at bounding box center [211, 281] width 116 height 14
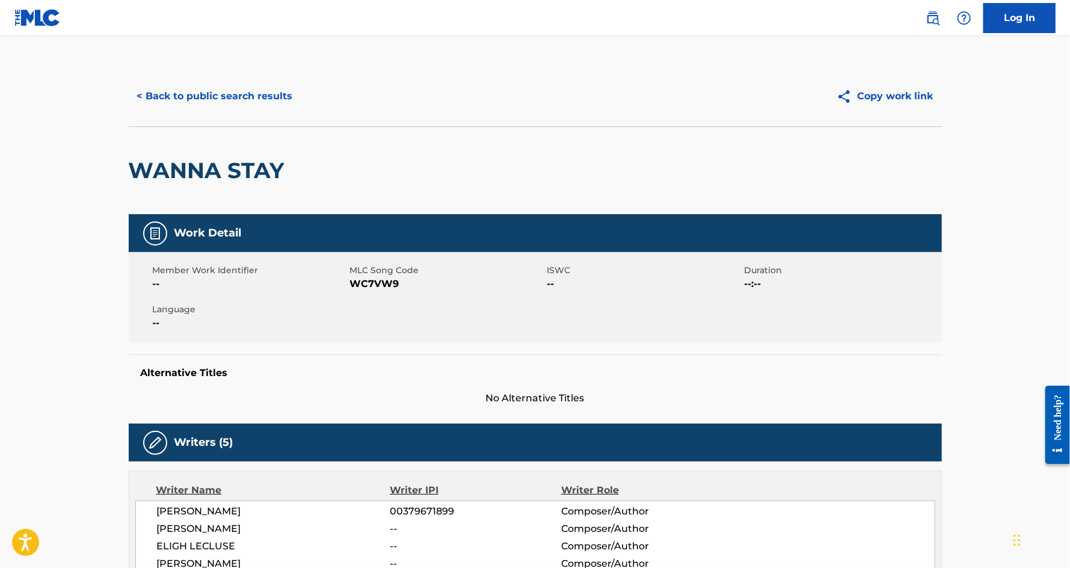
click at [192, 94] on button "< Back to public search results" at bounding box center [215, 96] width 173 height 30
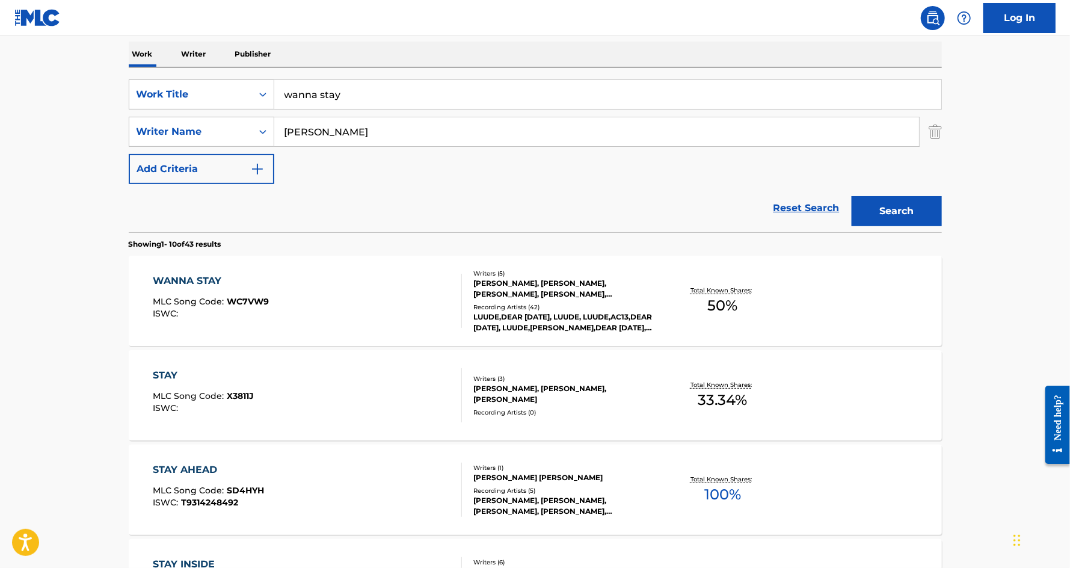
click at [336, 75] on div "SearchWithCriteriaa781a7fd-f78f-4446-b9c3-ade3ddae6749 Work Title wanna stay Se…" at bounding box center [535, 149] width 813 height 165
click at [336, 88] on input "wanna stay" at bounding box center [607, 94] width 667 height 29
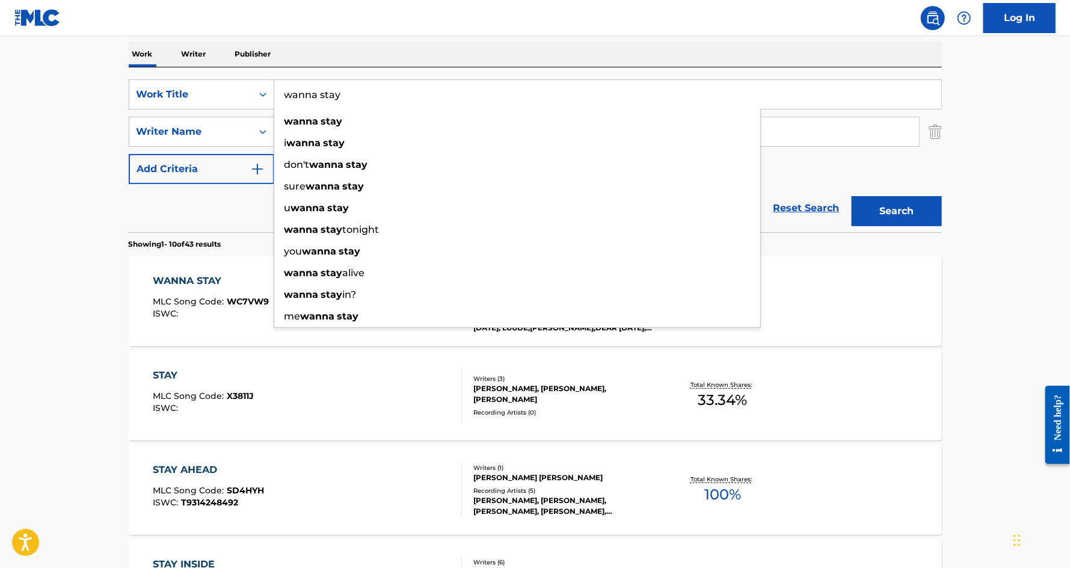
click at [336, 88] on input "wanna stay" at bounding box center [607, 94] width 667 height 29
type input "ain't the one"
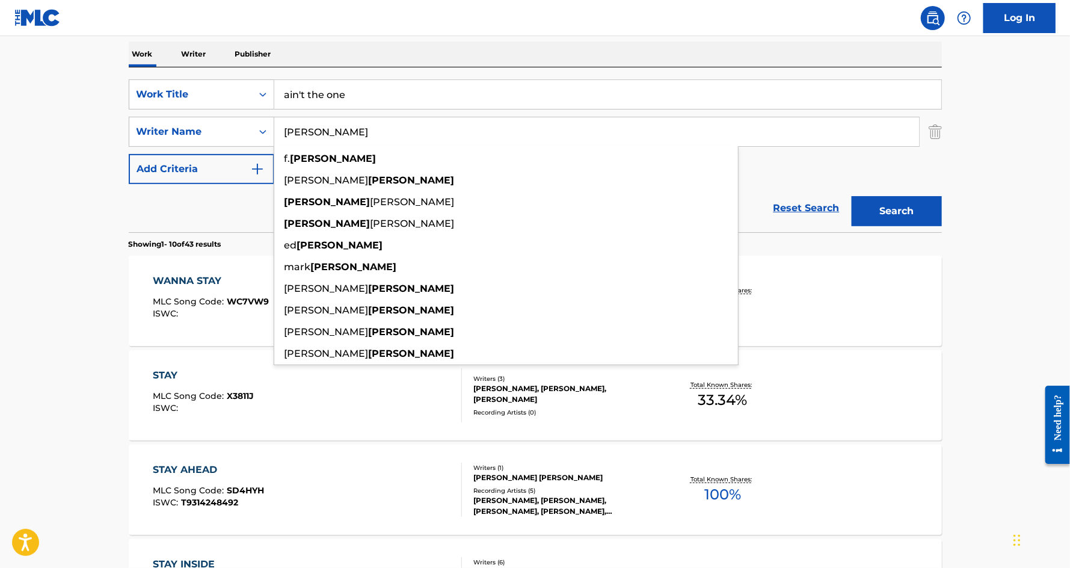
type input "sanders"
click at [851, 196] on button "Search" at bounding box center [896, 211] width 90 height 30
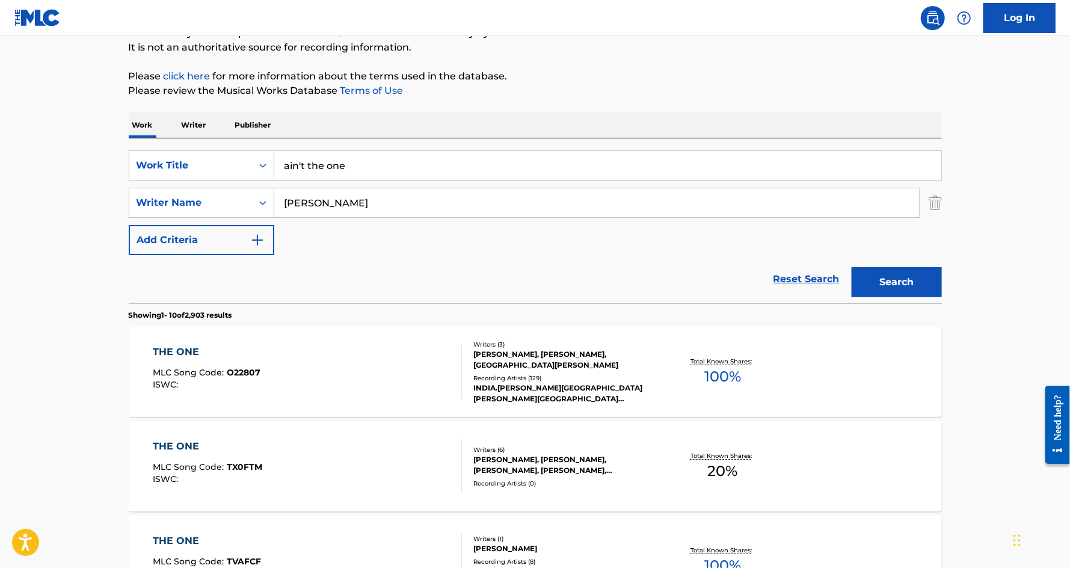
scroll to position [147, 0]
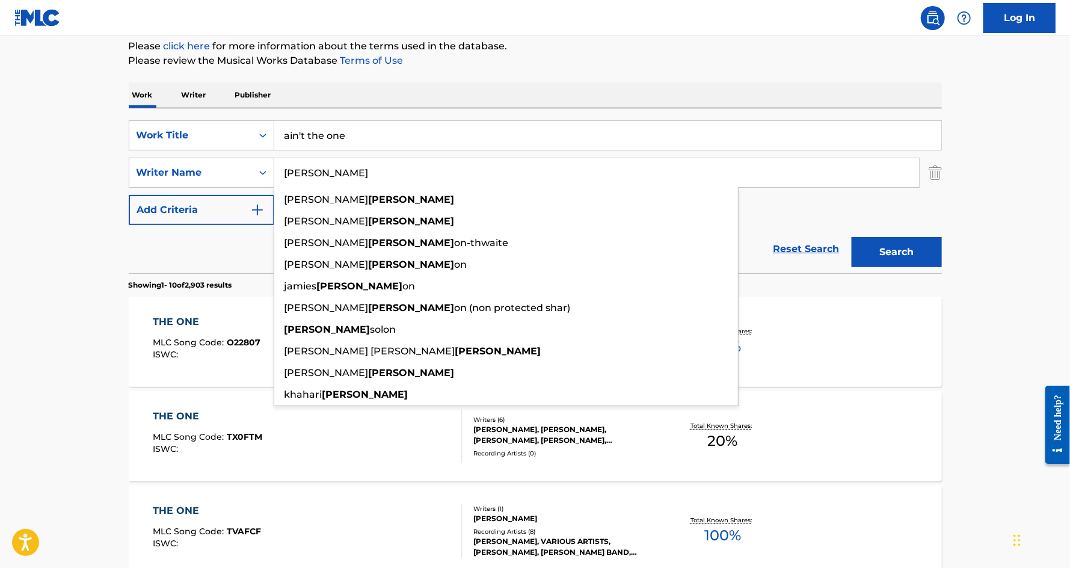
click at [311, 136] on input "ain't the one" at bounding box center [607, 135] width 667 height 29
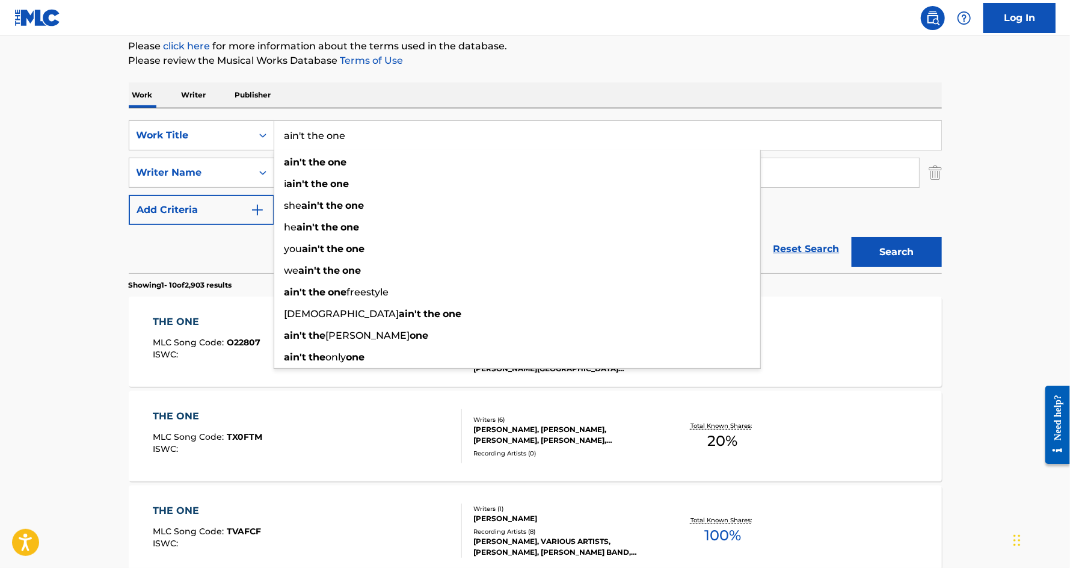
click at [311, 136] on input "ain't the one" at bounding box center [607, 135] width 667 height 29
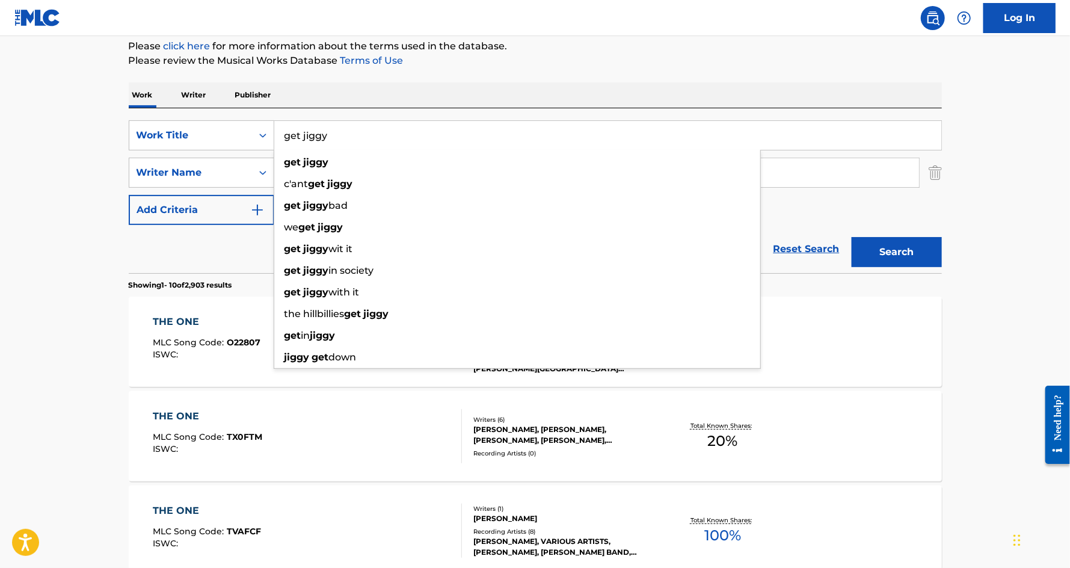
type input "get jiggy"
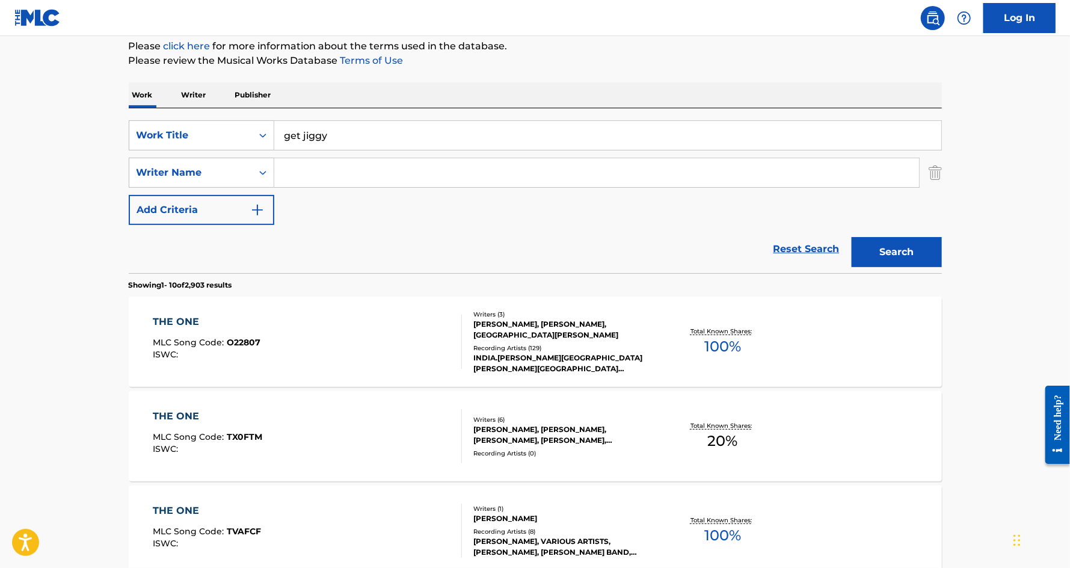
paste input "Hoard"
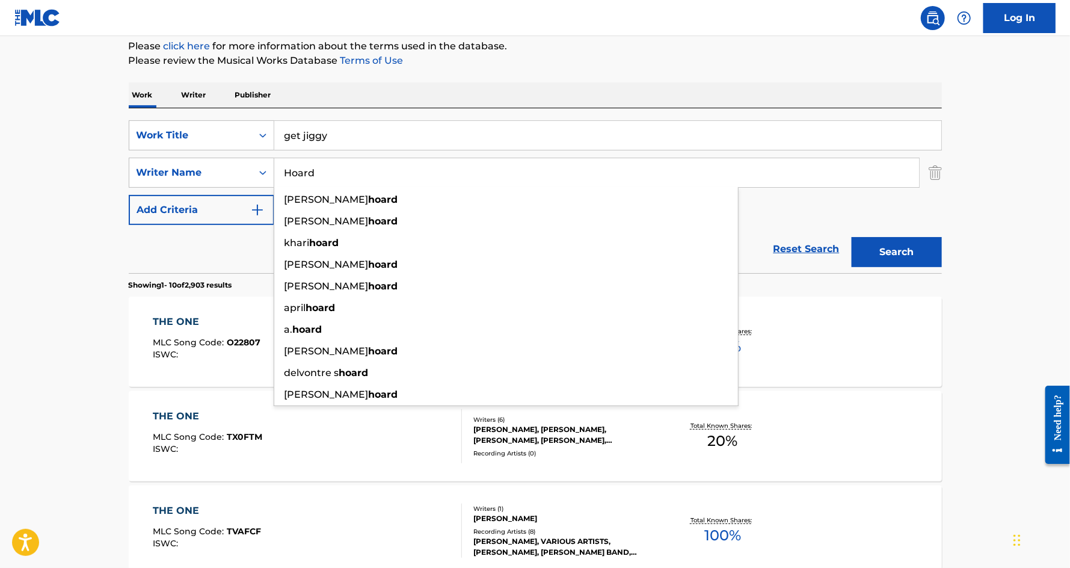
type input "Hoard"
click at [851, 237] on button "Search" at bounding box center [896, 252] width 90 height 30
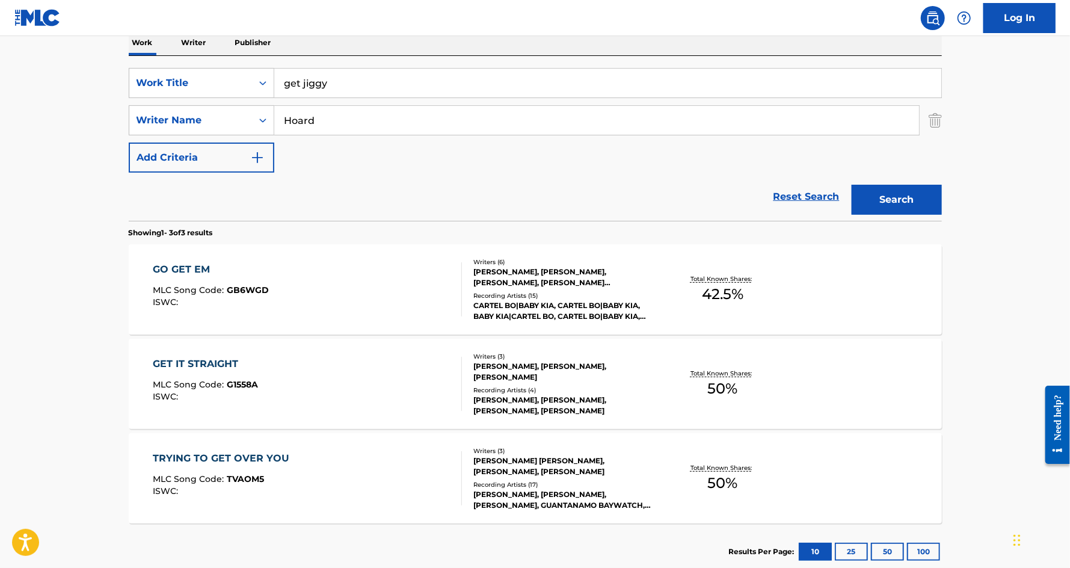
scroll to position [170, 0]
